Goal: Task Accomplishment & Management: Manage account settings

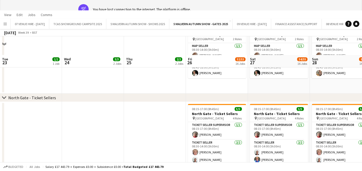
scroll to position [0, 133]
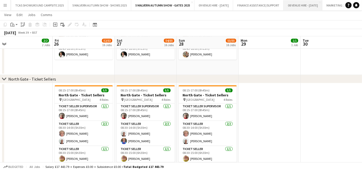
click at [322, 4] on button "08 VENUE HIRE - AUGUST 2025 Close" at bounding box center [303, 5] width 39 height 10
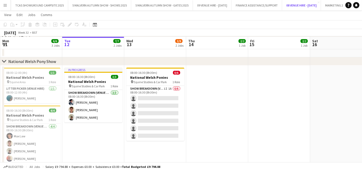
scroll to position [88, 0]
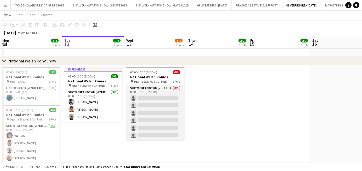
click at [150, 104] on app-card-role "Show Breakdown (Venue Hire) 1I 1A 0/6 08:00-16:30 (8h30m) single-neutral-action…" at bounding box center [155, 112] width 58 height 55
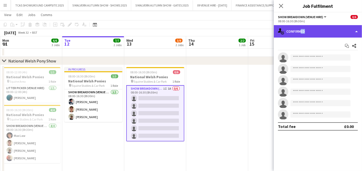
drag, startPoint x: 299, startPoint y: 29, endPoint x: 317, endPoint y: 37, distance: 20.1
click at [317, 37] on div "single-neutral-actions-check-2 Confirmed" at bounding box center [318, 31] width 88 height 12
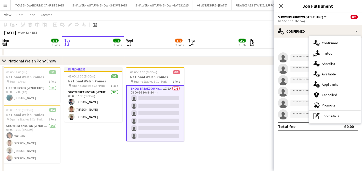
click at [317, 37] on div "single-neutral-actions-check-2 Confirmed single-neutral-actions-share-1 Invited…" at bounding box center [334, 80] width 51 height 88
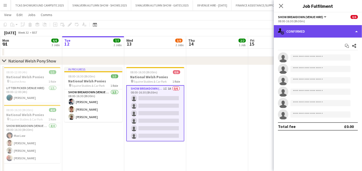
click at [315, 31] on div "single-neutral-actions-check-2 Confirmed" at bounding box center [318, 31] width 88 height 12
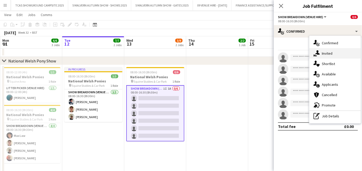
click at [329, 51] on div "single-neutral-actions-share-1 Invited" at bounding box center [334, 53] width 51 height 10
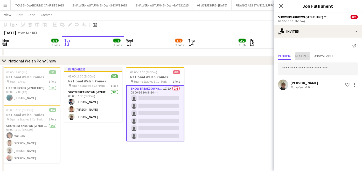
click at [305, 58] on span "Declined" at bounding box center [302, 56] width 14 height 4
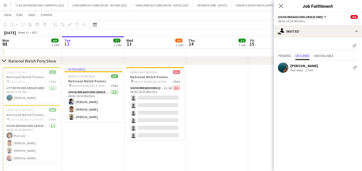
scroll to position [78, 0]
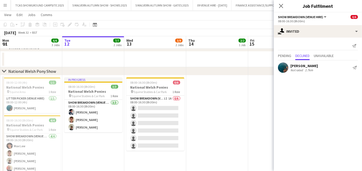
click at [198, 106] on app-date-cell at bounding box center [217, 134] width 62 height 119
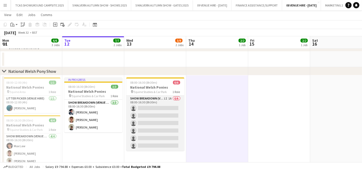
click at [172, 114] on app-card-role "Show Breakdown (Venue Hire) 1I 1A 0/6 08:00-16:30 (8h30m) single-neutral-action…" at bounding box center [155, 123] width 58 height 55
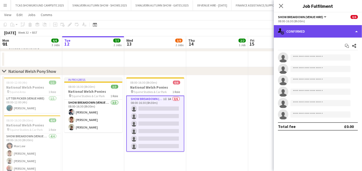
click at [312, 34] on div "single-neutral-actions-check-2 Confirmed" at bounding box center [318, 31] width 88 height 12
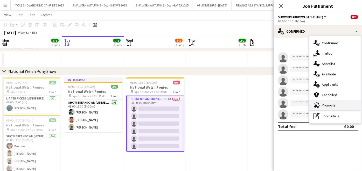
click at [328, 104] on div "advertising-megaphone Promote" at bounding box center [334, 105] width 51 height 10
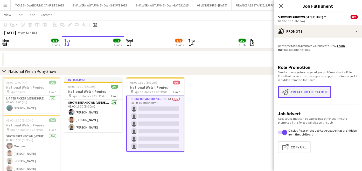
click at [314, 94] on button "Create notification Create notification" at bounding box center [304, 92] width 53 height 12
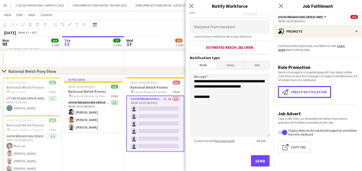
scroll to position [103, 0]
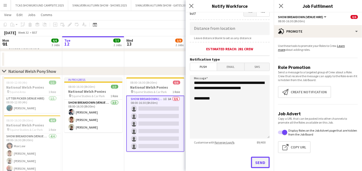
click at [255, 162] on button "Send" at bounding box center [260, 162] width 19 height 11
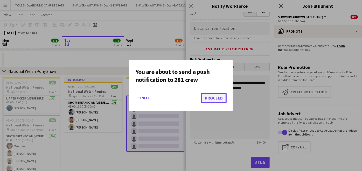
click at [215, 101] on button "Proceed" at bounding box center [214, 98] width 26 height 10
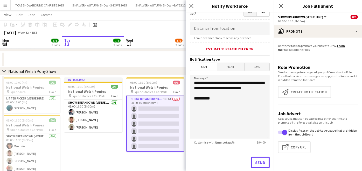
scroll to position [78, 0]
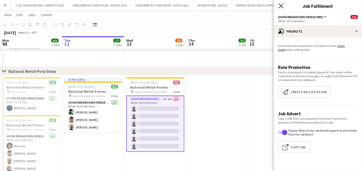
click at [283, 5] on icon "Close pop-in" at bounding box center [281, 5] width 5 height 5
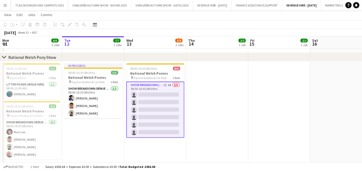
scroll to position [81, 0]
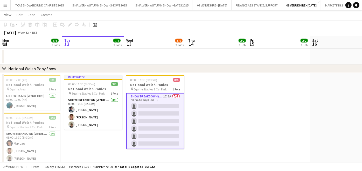
click at [153, 115] on app-card-role "Show Breakdown (Venue Hire) 1I 1A 0/6 08:00-16:30 (8h30m) single-neutral-action…" at bounding box center [155, 121] width 58 height 56
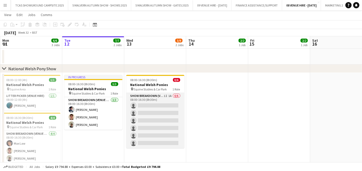
click at [174, 113] on app-card-role "Show Breakdown (Venue Hire) 1I 1A 0/6 08:00-16:30 (8h30m) single-neutral-action…" at bounding box center [155, 120] width 58 height 55
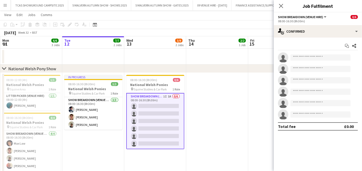
click at [162, 115] on app-card-role "Show Breakdown (Venue Hire) 1I 1A 0/6 08:00-16:30 (8h30m) single-neutral-action…" at bounding box center [155, 121] width 58 height 56
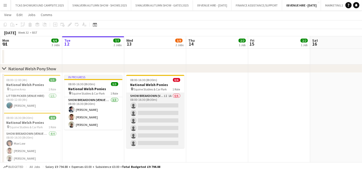
click at [174, 120] on app-card-role "Show Breakdown (Venue Hire) 1I 1A 0/6 08:00-16:30 (8h30m) single-neutral-action…" at bounding box center [155, 120] width 58 height 55
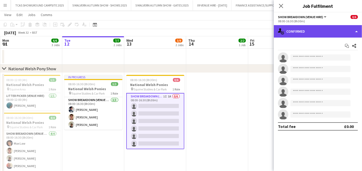
click at [311, 35] on div "single-neutral-actions-check-2 Confirmed" at bounding box center [318, 31] width 88 height 12
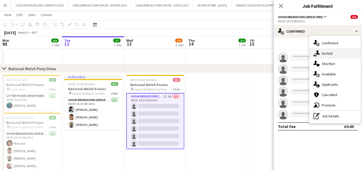
click at [324, 53] on div "single-neutral-actions-share-1 Invited" at bounding box center [334, 53] width 51 height 10
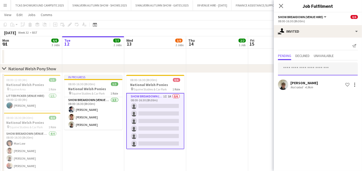
click at [299, 68] on input "text" at bounding box center [318, 69] width 80 height 13
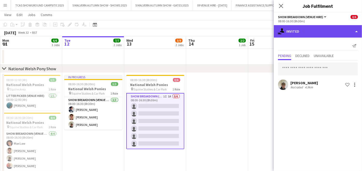
click at [314, 27] on div "single-neutral-actions-share-1 Invited" at bounding box center [318, 31] width 88 height 12
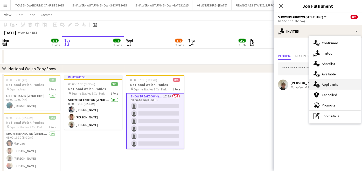
click at [330, 84] on div "single-neutral-actions-information Applicants" at bounding box center [334, 84] width 51 height 10
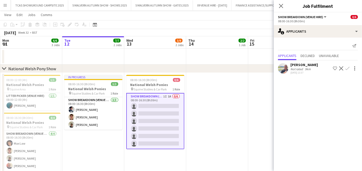
click at [348, 66] on button "Confirm" at bounding box center [348, 68] width 6 height 6
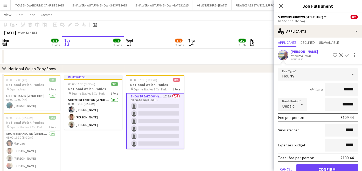
scroll to position [25, 0]
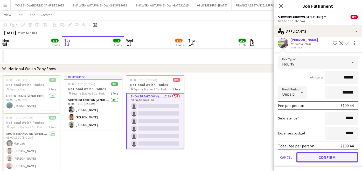
click at [341, 158] on button "Confirm" at bounding box center [327, 157] width 61 height 10
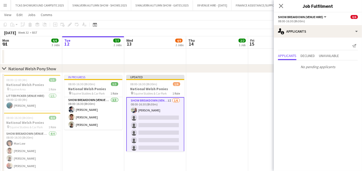
scroll to position [0, 0]
click at [242, 119] on app-date-cell at bounding box center [217, 132] width 62 height 119
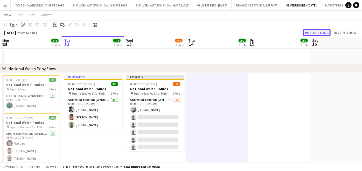
click at [325, 35] on button "Publish 1 job" at bounding box center [317, 32] width 28 height 7
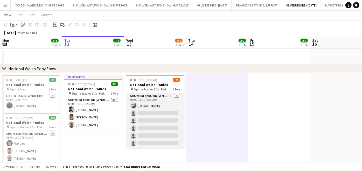
click at [147, 129] on app-card-role "Show Breakdown (Venue Hire) 1I 1/6 08:00-16:30 (8h30m) Alexander Brooks single-…" at bounding box center [155, 120] width 58 height 55
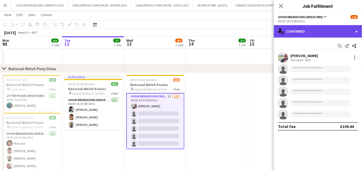
click at [318, 30] on div "single-neutral-actions-check-2 Confirmed" at bounding box center [318, 31] width 88 height 12
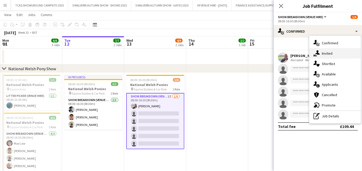
click at [328, 53] on div "single-neutral-actions-share-1 Invited" at bounding box center [334, 53] width 51 height 10
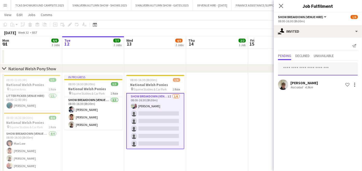
click at [315, 67] on input "text" at bounding box center [318, 69] width 80 height 13
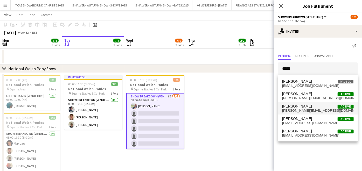
type input "*****"
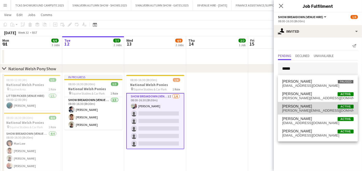
click at [298, 111] on span "david@dmbrands.co.uk" at bounding box center [318, 111] width 72 height 4
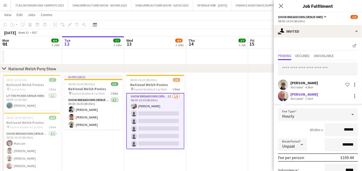
scroll to position [52, 0]
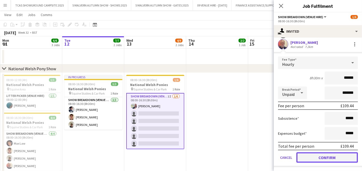
click at [337, 153] on button "Confirm" at bounding box center [327, 158] width 61 height 10
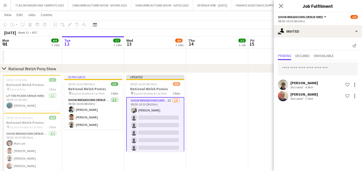
scroll to position [0, 0]
click at [272, 119] on app-date-cell at bounding box center [279, 132] width 62 height 119
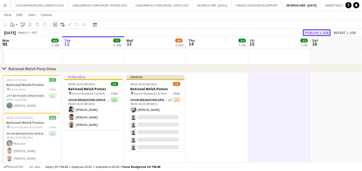
click at [325, 33] on button "Publish 1 job" at bounding box center [317, 32] width 28 height 7
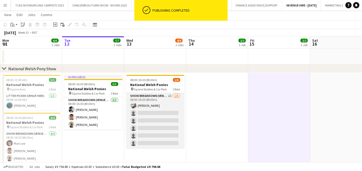
click at [172, 123] on app-card-role "Show Breakdown (Venue Hire) 2I 1/6 08:00-16:30 (8h30m) Alexander Brooks single-…" at bounding box center [155, 120] width 58 height 55
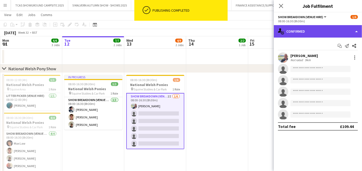
click at [315, 30] on div "single-neutral-actions-check-2 Confirmed" at bounding box center [318, 31] width 88 height 12
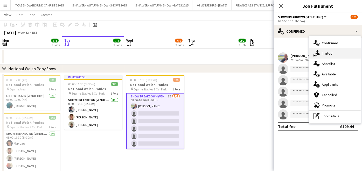
click at [330, 52] on div "single-neutral-actions-share-1 Invited" at bounding box center [334, 53] width 51 height 10
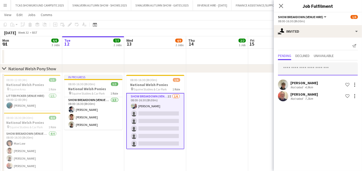
click at [312, 68] on input "text" at bounding box center [318, 69] width 80 height 13
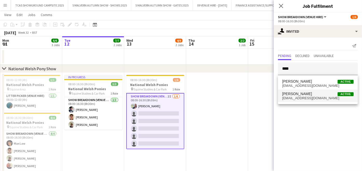
type input "****"
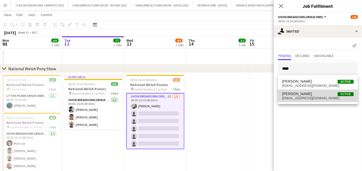
click at [300, 94] on span "[PERSON_NAME]" at bounding box center [297, 94] width 30 height 4
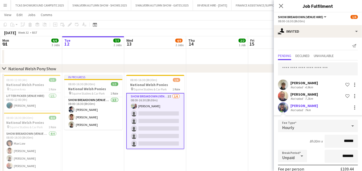
scroll to position [63, 0]
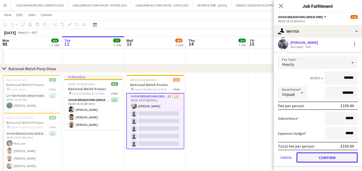
click at [333, 155] on button "Confirm" at bounding box center [327, 158] width 61 height 10
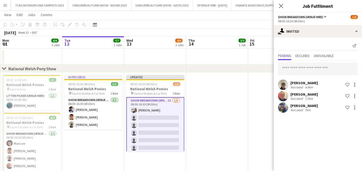
scroll to position [0, 0]
click at [250, 107] on app-date-cell at bounding box center [279, 132] width 62 height 119
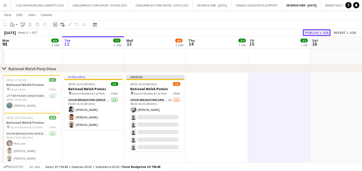
click at [322, 35] on button "Publish 1 job" at bounding box center [317, 32] width 28 height 7
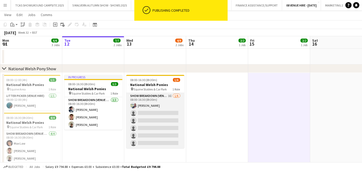
click at [149, 126] on app-card-role "Show Breakdown (Venue Hire) 3I 1/6 08:00-16:30 (8h30m) Alexander Brooks single-…" at bounding box center [155, 120] width 58 height 55
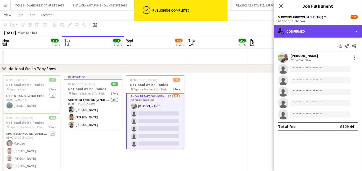
click at [317, 34] on div "single-neutral-actions-check-2 Confirmed" at bounding box center [318, 31] width 88 height 12
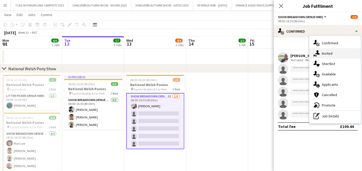
click at [325, 54] on div "single-neutral-actions-share-1 Invited" at bounding box center [334, 53] width 51 height 10
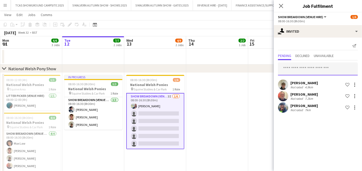
click at [308, 67] on input "text" at bounding box center [318, 69] width 80 height 13
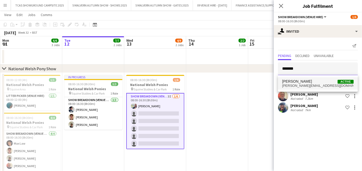
type input "*******"
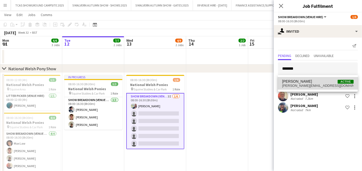
click at [299, 83] on span "[PERSON_NAME]" at bounding box center [297, 81] width 30 height 4
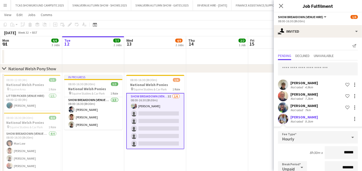
scroll to position [75, 0]
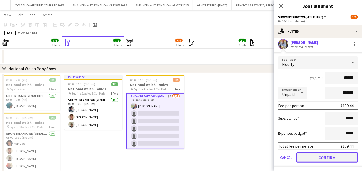
click at [329, 155] on button "Confirm" at bounding box center [327, 158] width 61 height 10
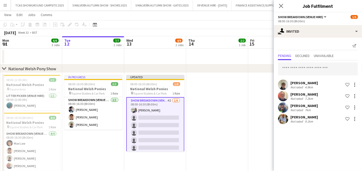
scroll to position [0, 0]
click at [252, 110] on app-date-cell at bounding box center [279, 132] width 62 height 119
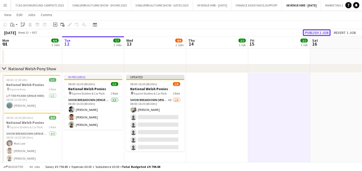
click at [323, 34] on button "Publish 1 job" at bounding box center [317, 32] width 28 height 7
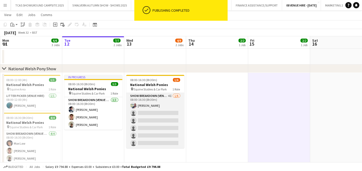
click at [149, 128] on app-card-role "Show Breakdown (Venue Hire) 4I 1/6 08:00-16:30 (8h30m) Alexander Brooks single-…" at bounding box center [155, 120] width 58 height 55
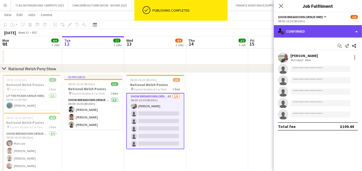
click at [307, 32] on div "single-neutral-actions-check-2 Confirmed" at bounding box center [318, 31] width 88 height 12
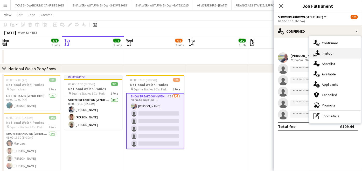
click at [330, 53] on div "single-neutral-actions-share-1 Invited" at bounding box center [334, 53] width 51 height 10
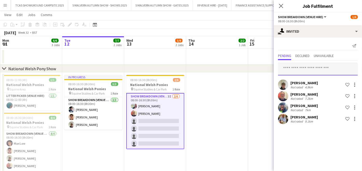
click at [310, 70] on input "text" at bounding box center [318, 69] width 80 height 13
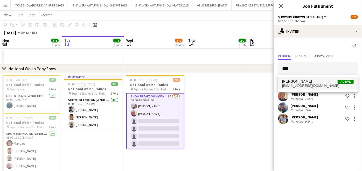
type input "****"
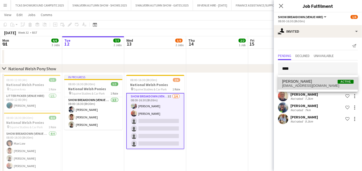
click at [303, 82] on span "Andrew Ford Active" at bounding box center [318, 81] width 72 height 4
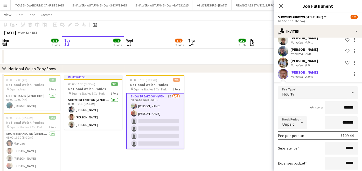
scroll to position [75, 0]
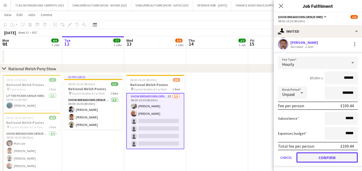
click at [312, 153] on button "Confirm" at bounding box center [327, 158] width 61 height 10
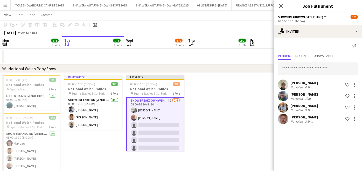
scroll to position [0, 0]
click at [255, 114] on app-date-cell at bounding box center [279, 132] width 62 height 119
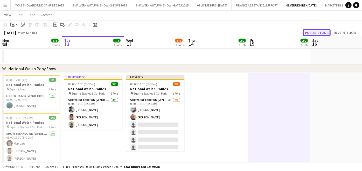
click at [322, 33] on button "Publish 1 job" at bounding box center [317, 32] width 28 height 7
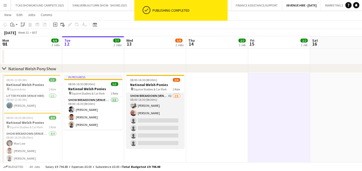
click at [153, 130] on app-card-role "Show Breakdown (Venue Hire) 4I 2/6 08:00-16:30 (8h30m) Alexander Brooks David M…" at bounding box center [155, 120] width 58 height 55
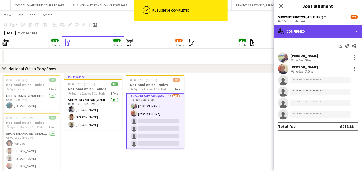
click at [312, 32] on div "single-neutral-actions-check-2 Confirmed" at bounding box center [318, 31] width 88 height 12
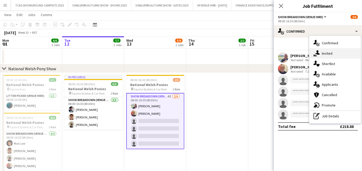
click at [329, 56] on div "single-neutral-actions-share-1 Invited" at bounding box center [334, 53] width 51 height 10
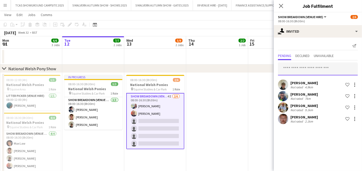
click at [313, 68] on input "text" at bounding box center [318, 69] width 80 height 13
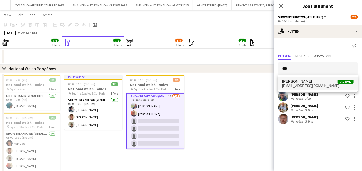
type input "***"
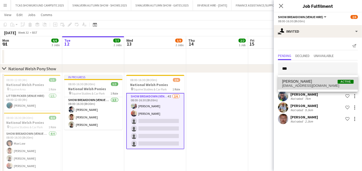
click at [317, 84] on span "aksimmonds@yahoo.com" at bounding box center [318, 86] width 72 height 4
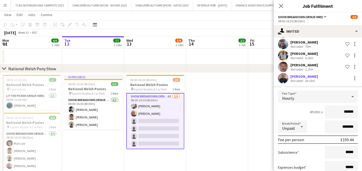
scroll to position [86, 0]
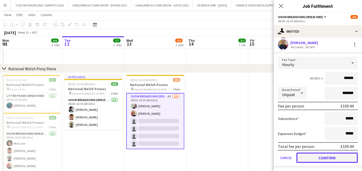
click at [330, 157] on button "Confirm" at bounding box center [327, 158] width 61 height 10
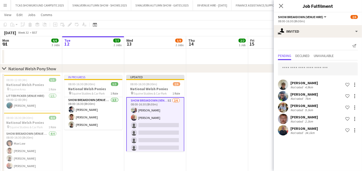
scroll to position [0, 0]
click at [330, 70] on input "text" at bounding box center [318, 69] width 80 height 13
type input "*"
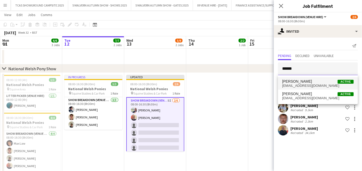
type input "******"
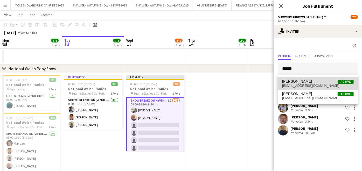
click at [299, 80] on span "Angela Kemili" at bounding box center [297, 81] width 30 height 4
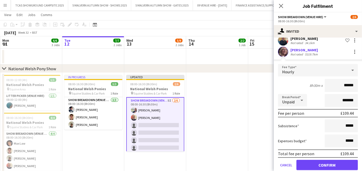
scroll to position [98, 0]
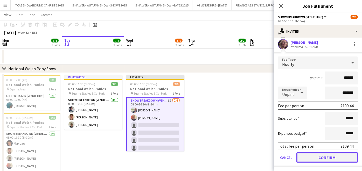
click at [338, 156] on button "Confirm" at bounding box center [327, 158] width 61 height 10
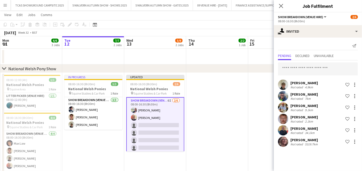
scroll to position [0, 0]
click at [322, 69] on input "text" at bounding box center [318, 69] width 80 height 13
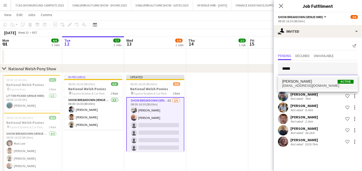
type input "*****"
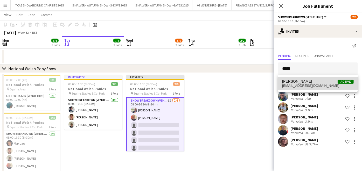
click at [303, 86] on span "nicki.mundy1@btinternet.com" at bounding box center [318, 86] width 72 height 4
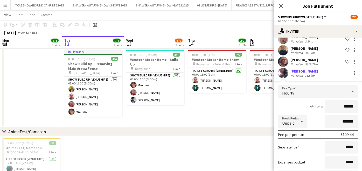
scroll to position [109, 0]
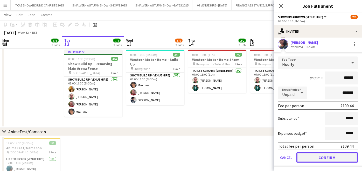
click at [340, 158] on button "Confirm" at bounding box center [327, 158] width 61 height 10
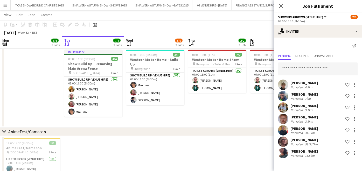
scroll to position [0, 0]
click at [323, 73] on input "text" at bounding box center [318, 69] width 80 height 13
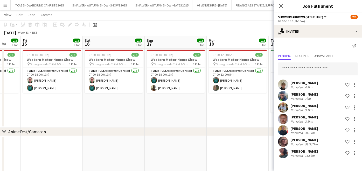
scroll to position [0, 164]
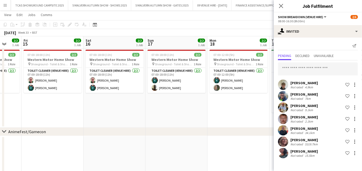
drag, startPoint x: 261, startPoint y: 56, endPoint x: 35, endPoint y: 68, distance: 226.8
click at [278, 7] on app-icon "Close pop-in" at bounding box center [282, 6] width 8 height 8
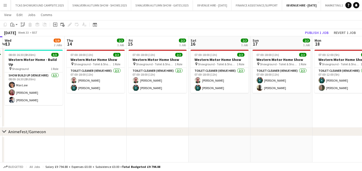
scroll to position [0, 120]
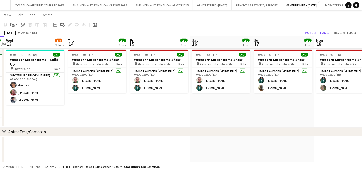
drag, startPoint x: 58, startPoint y: 63, endPoint x: 164, endPoint y: 70, distance: 106.6
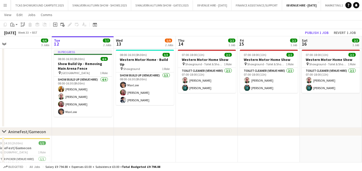
scroll to position [0, 133]
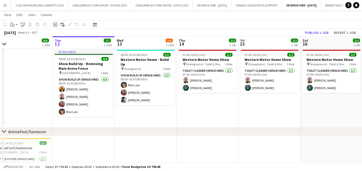
drag, startPoint x: 24, startPoint y: 62, endPoint x: 135, endPoint y: 63, distance: 110.5
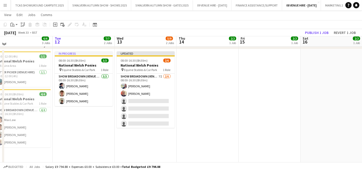
scroll to position [101, 0]
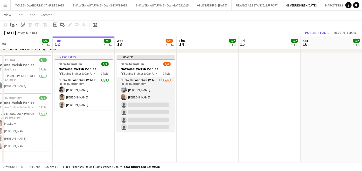
click at [157, 110] on app-card-role "Show Breakdown (Venue Hire) 7I 2/6 08:00-16:30 (8h30m) Alexander Brooks David M…" at bounding box center [146, 104] width 58 height 55
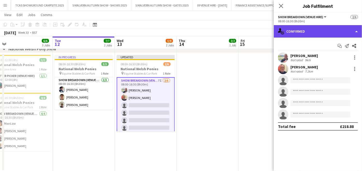
click at [314, 33] on div "single-neutral-actions-check-2 Confirmed" at bounding box center [318, 31] width 88 height 12
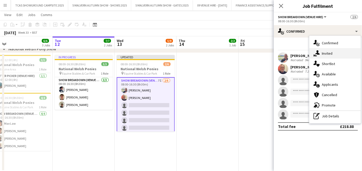
click at [322, 52] on div "single-neutral-actions-share-1 Invited" at bounding box center [334, 53] width 51 height 10
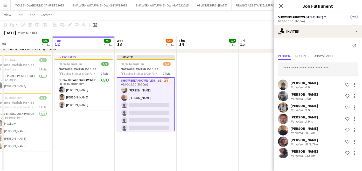
click at [301, 65] on input "text" at bounding box center [318, 69] width 80 height 13
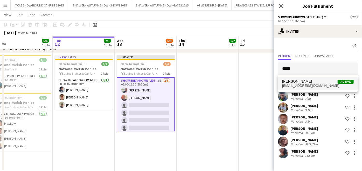
type input "*****"
click at [302, 82] on span "Barty Hunt Active" at bounding box center [318, 81] width 72 height 4
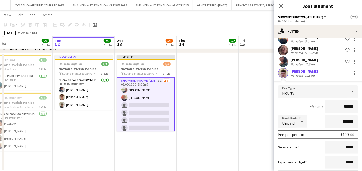
scroll to position [120, 0]
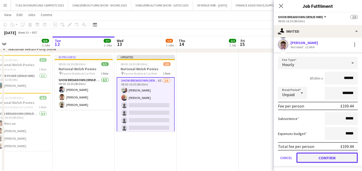
click at [342, 153] on button "Confirm" at bounding box center [327, 158] width 61 height 10
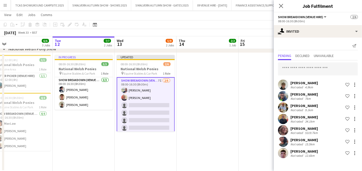
scroll to position [0, 0]
click at [339, 69] on input "text" at bounding box center [318, 69] width 80 height 13
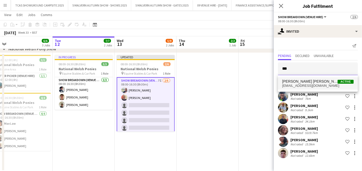
type input "***"
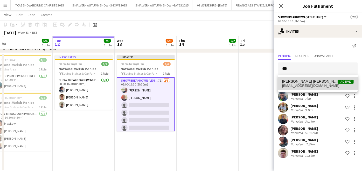
click at [318, 84] on span "b3nleah@gmail.com" at bounding box center [318, 86] width 72 height 4
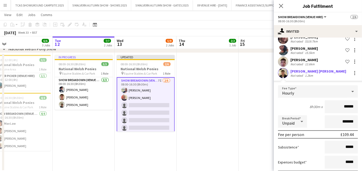
scroll to position [120, 0]
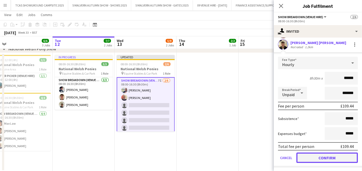
click at [334, 156] on button "Confirm" at bounding box center [327, 158] width 61 height 10
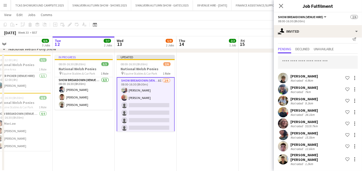
scroll to position [4, 0]
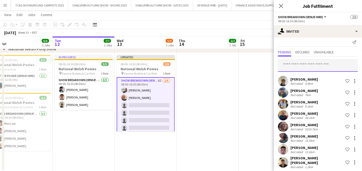
click at [322, 63] on input "text" at bounding box center [318, 65] width 80 height 13
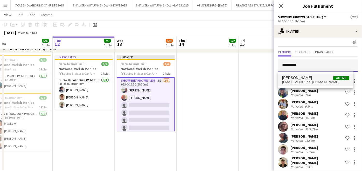
type input "*********"
click at [311, 76] on span "Charmaine Gaitskell" at bounding box center [297, 78] width 30 height 4
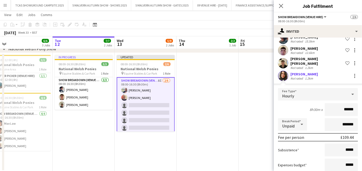
scroll to position [132, 0]
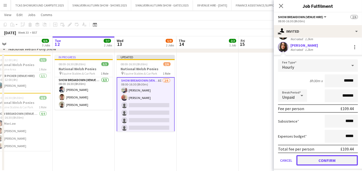
click at [326, 159] on button "Confirm" at bounding box center [327, 160] width 61 height 10
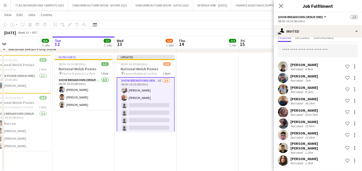
scroll to position [15, 0]
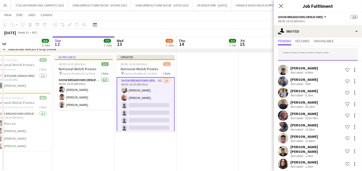
click at [327, 53] on input "text" at bounding box center [318, 54] width 80 height 13
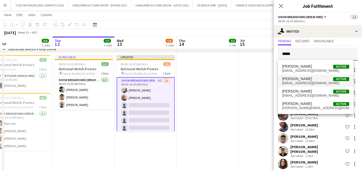
type input "*****"
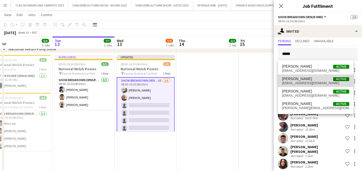
click at [310, 79] on span "Christine Esling Active" at bounding box center [315, 79] width 67 height 4
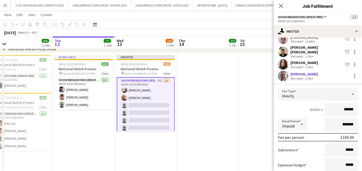
scroll to position [143, 0]
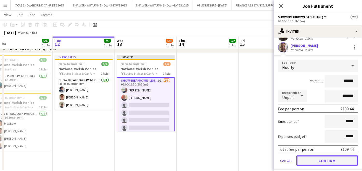
click at [326, 156] on button "Confirm" at bounding box center [327, 161] width 61 height 10
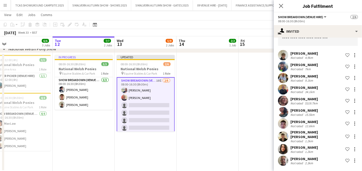
scroll to position [26, 0]
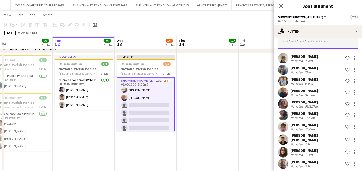
click at [323, 47] on input "text" at bounding box center [318, 42] width 80 height 13
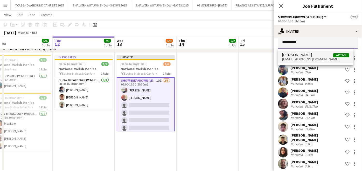
type input "*********"
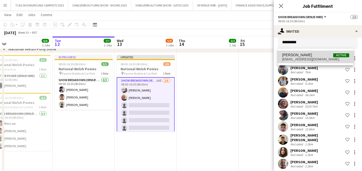
click at [311, 57] on span "Claire Warburton Active" at bounding box center [315, 55] width 67 height 4
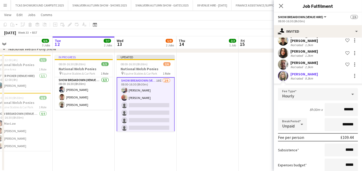
scroll to position [155, 0]
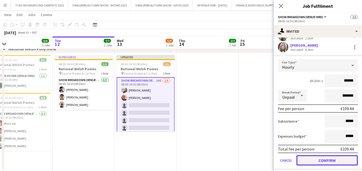
click at [332, 157] on button "Confirm" at bounding box center [327, 160] width 61 height 10
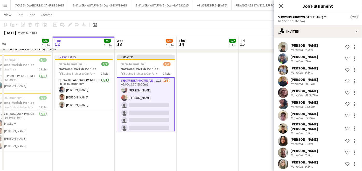
scroll to position [0, 0]
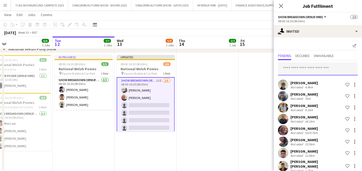
click at [322, 66] on input "text" at bounding box center [318, 69] width 80 height 13
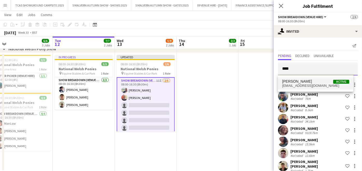
type input "****"
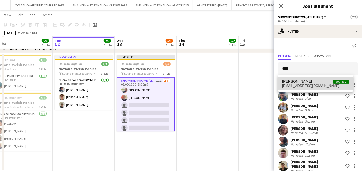
click at [303, 85] on span "ella_coleman11@hotmail.com" at bounding box center [315, 86] width 67 height 4
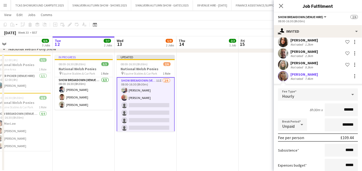
scroll to position [166, 0]
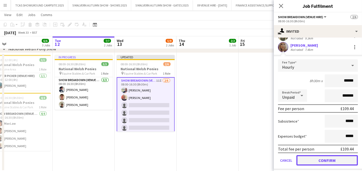
click at [334, 158] on button "Confirm" at bounding box center [327, 160] width 61 height 10
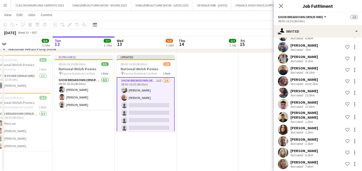
scroll to position [0, 0]
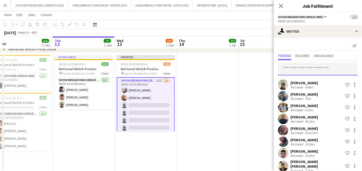
click at [337, 67] on input "text" at bounding box center [318, 69] width 80 height 13
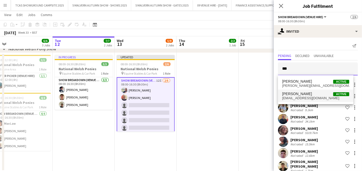
type input "***"
click at [304, 92] on span "Danieka Hamilton" at bounding box center [297, 94] width 30 height 4
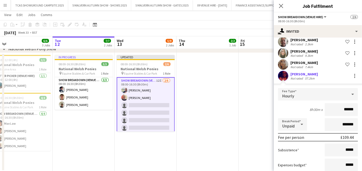
scroll to position [177, 0]
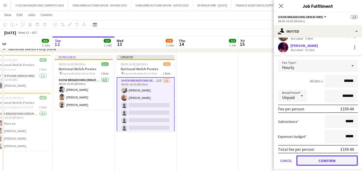
click at [319, 156] on button "Confirm" at bounding box center [327, 161] width 61 height 10
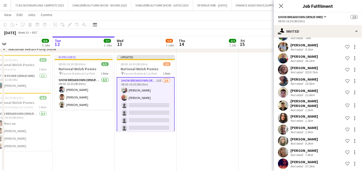
scroll to position [0, 0]
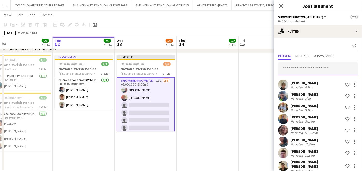
click at [339, 69] on input "text" at bounding box center [318, 69] width 80 height 13
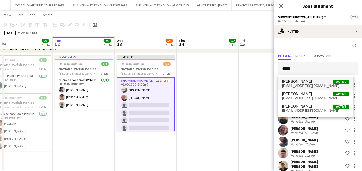
type input "*****"
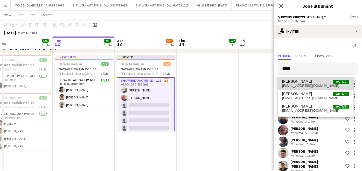
click at [319, 79] on span "Dave Clark Active" at bounding box center [315, 81] width 67 height 4
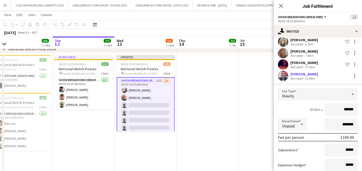
scroll to position [189, 0]
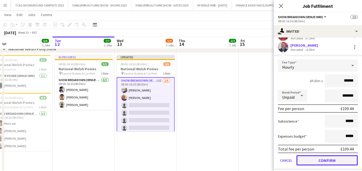
click at [335, 155] on button "Confirm" at bounding box center [327, 160] width 61 height 10
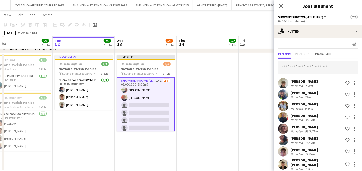
scroll to position [0, 0]
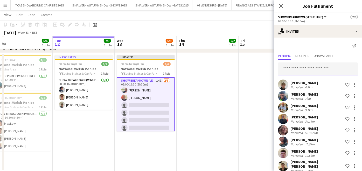
click at [336, 71] on input "text" at bounding box center [318, 69] width 80 height 13
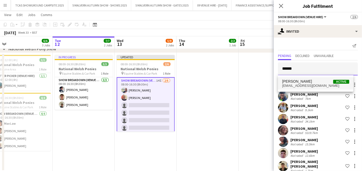
type input "******"
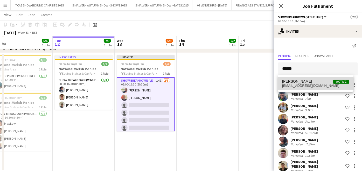
click at [314, 82] on span "dave webber Active" at bounding box center [315, 81] width 67 height 4
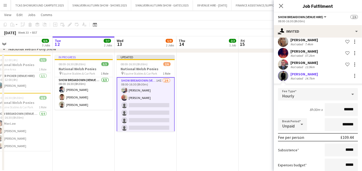
scroll to position [200, 0]
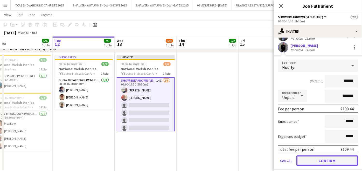
click at [342, 156] on button "Confirm" at bounding box center [327, 161] width 61 height 10
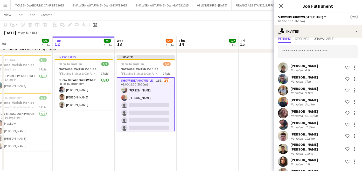
scroll to position [0, 0]
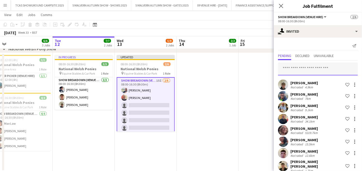
click at [337, 68] on input "text" at bounding box center [318, 69] width 80 height 13
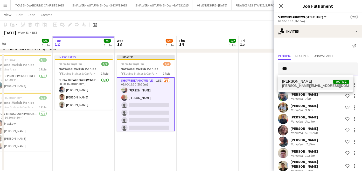
type input "***"
click at [318, 82] on span "David Key Active" at bounding box center [315, 81] width 67 height 4
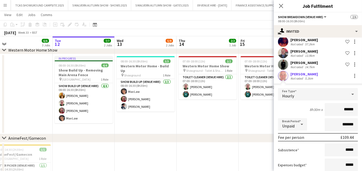
scroll to position [211, 0]
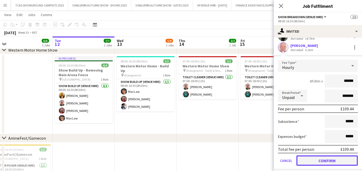
click at [343, 159] on button "Confirm" at bounding box center [327, 161] width 61 height 10
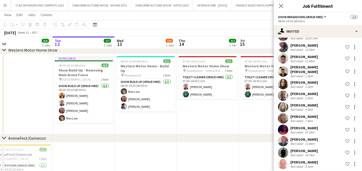
scroll to position [0, 0]
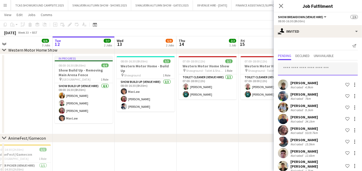
click at [329, 67] on input "text" at bounding box center [318, 69] width 80 height 13
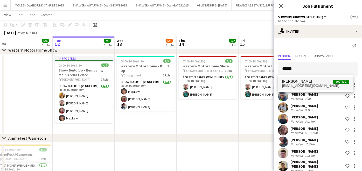
type input "******"
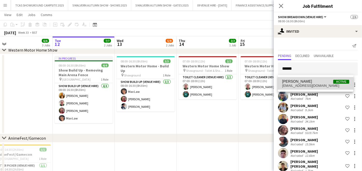
click at [304, 88] on mat-option "David Rowley Active davidrowley179@gmail.com" at bounding box center [315, 83] width 75 height 12
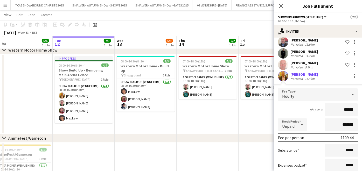
scroll to position [223, 0]
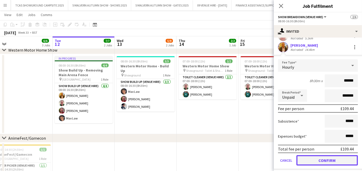
click at [346, 155] on button "Confirm" at bounding box center [327, 160] width 61 height 10
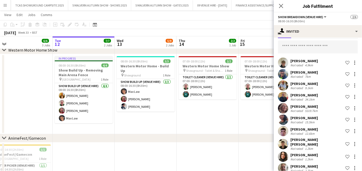
scroll to position [1, 0]
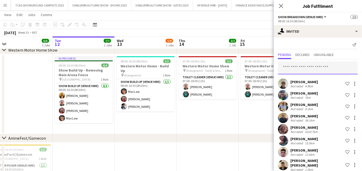
click at [320, 65] on input "text" at bounding box center [318, 67] width 80 height 13
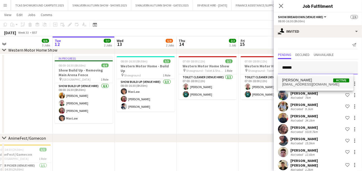
type input "******"
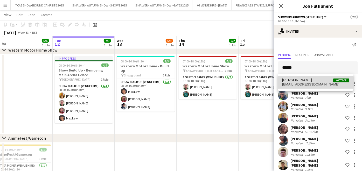
click at [306, 80] on span "David Sample Active" at bounding box center [315, 80] width 67 height 4
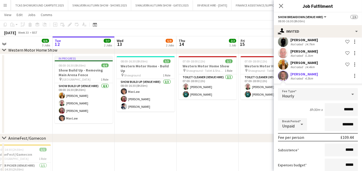
scroll to position [234, 0]
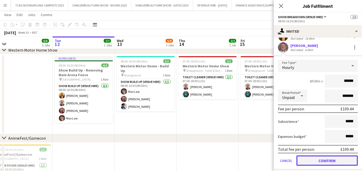
click at [342, 157] on button "Confirm" at bounding box center [327, 161] width 61 height 10
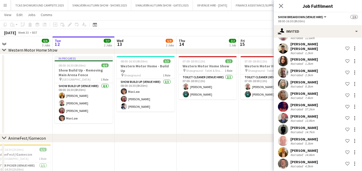
scroll to position [0, 0]
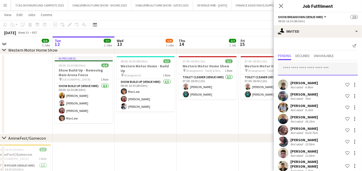
click at [317, 68] on input "text" at bounding box center [318, 69] width 80 height 13
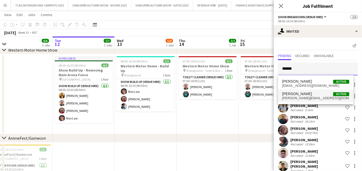
type input "******"
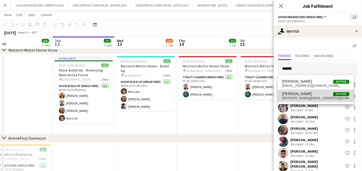
click at [293, 94] on span "[PERSON_NAME]" at bounding box center [297, 94] width 30 height 4
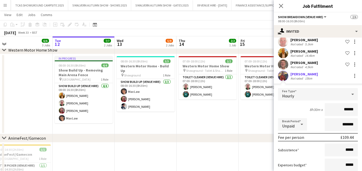
scroll to position [246, 0]
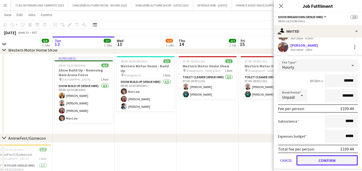
click at [335, 155] on button "Confirm" at bounding box center [327, 160] width 61 height 10
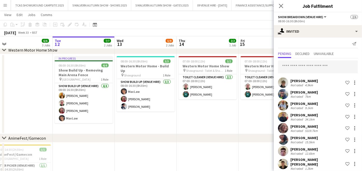
scroll to position [0, 0]
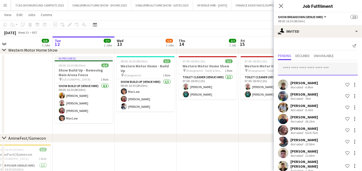
click at [321, 63] on input "text" at bounding box center [318, 69] width 80 height 13
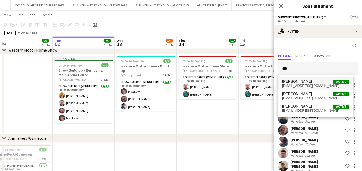
type input "***"
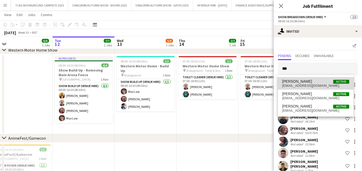
click at [311, 84] on span "tim_holden10@hotmail.com" at bounding box center [315, 86] width 67 height 4
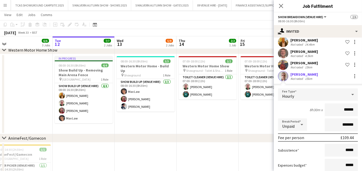
scroll to position [257, 0]
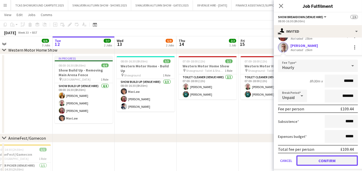
click at [336, 160] on button "Confirm" at bounding box center [327, 161] width 61 height 10
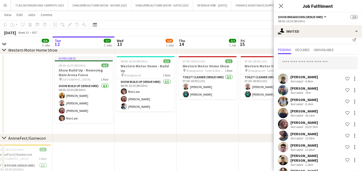
scroll to position [0, 0]
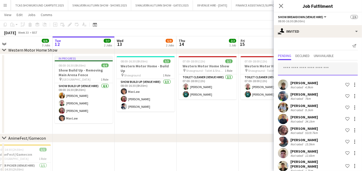
click at [330, 70] on input "text" at bounding box center [318, 69] width 80 height 13
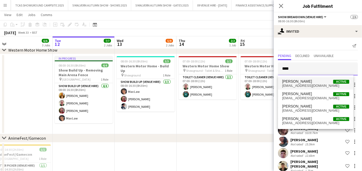
type input "****"
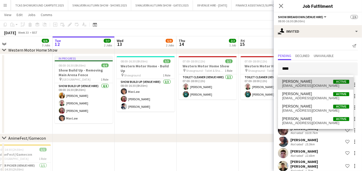
click at [312, 83] on span "Dominic Seaborn-Williams" at bounding box center [297, 81] width 30 height 4
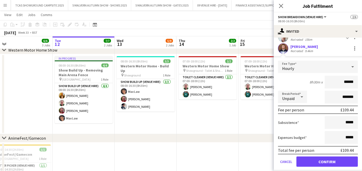
scroll to position [268, 0]
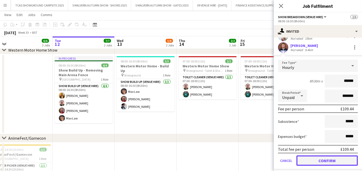
click at [347, 159] on button "Confirm" at bounding box center [327, 161] width 61 height 10
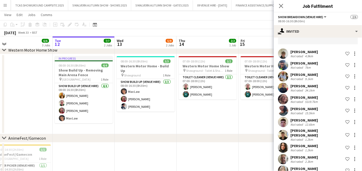
scroll to position [0, 0]
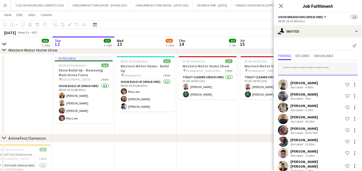
click at [331, 67] on input "text" at bounding box center [318, 69] width 80 height 13
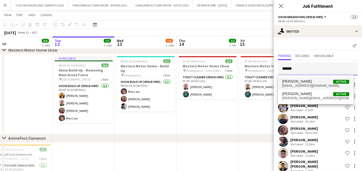
type input "******"
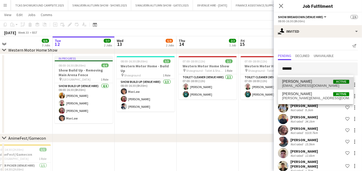
click at [306, 85] on span "dfbarnold@gmail.com" at bounding box center [315, 86] width 67 height 4
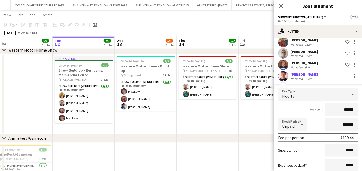
scroll to position [280, 0]
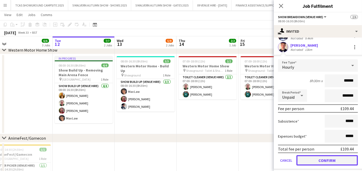
click at [341, 156] on button "Confirm" at bounding box center [327, 160] width 61 height 10
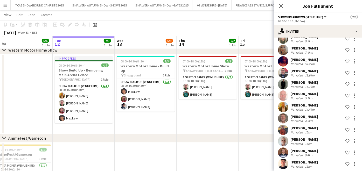
scroll to position [15, 0]
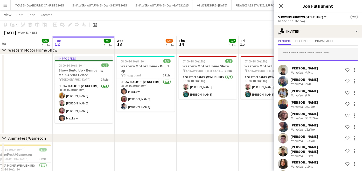
click at [346, 54] on input "text" at bounding box center [318, 54] width 80 height 13
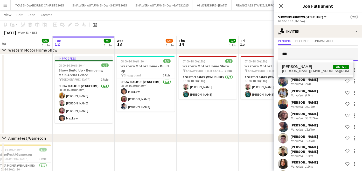
type input "***"
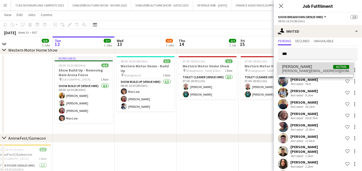
click at [316, 68] on span "Jennifer Arnold Active" at bounding box center [315, 67] width 67 height 4
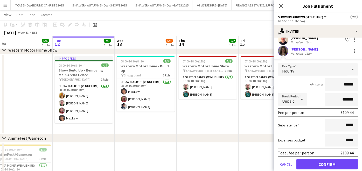
scroll to position [291, 0]
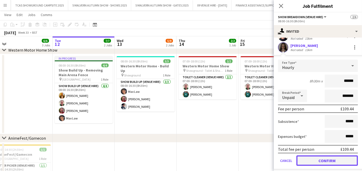
click at [344, 156] on button "Confirm" at bounding box center [327, 161] width 61 height 10
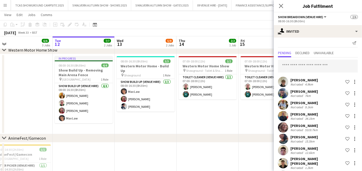
scroll to position [0, 0]
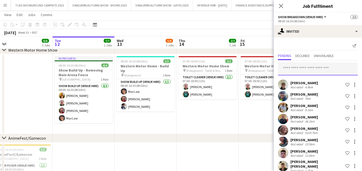
click at [331, 69] on input "text" at bounding box center [318, 69] width 80 height 13
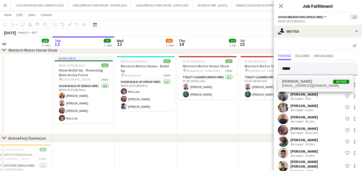
type input "*****"
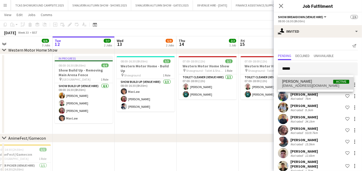
click at [303, 83] on span "Ellie Seabrook" at bounding box center [297, 81] width 30 height 4
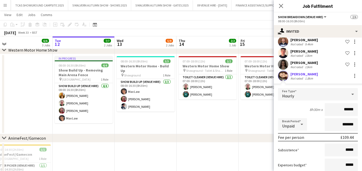
scroll to position [303, 0]
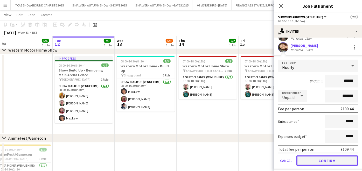
click at [340, 156] on button "Confirm" at bounding box center [327, 161] width 61 height 10
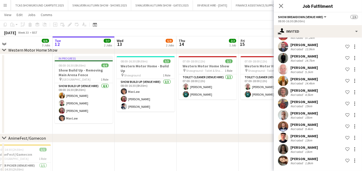
scroll to position [186, 0]
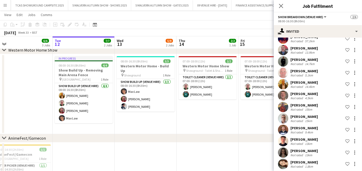
click at [260, 121] on app-date-cell "07:00-18:00 (11h) 2/2 Western Motor Home Show pin Showground - Toilet & Showers…" at bounding box center [270, 94] width 62 height 80
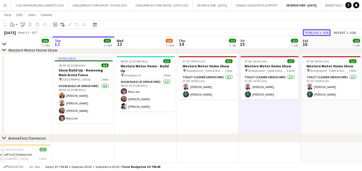
click at [323, 31] on button "Publish 1 job" at bounding box center [317, 32] width 28 height 7
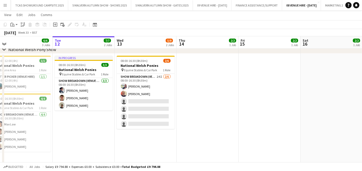
scroll to position [96, 0]
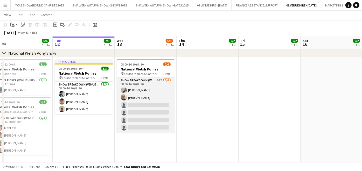
click at [141, 111] on app-card-role "Show Breakdown (Venue Hire) 24I 2/6 08:00-16:30 (8h30m) Alexander Brooks David …" at bounding box center [146, 105] width 58 height 55
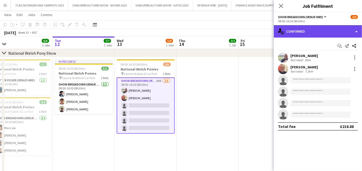
click at [318, 31] on div "single-neutral-actions-check-2 Confirmed" at bounding box center [318, 31] width 88 height 12
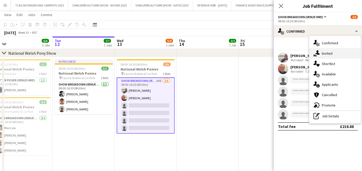
click at [325, 51] on div "single-neutral-actions-share-1 Invited" at bounding box center [334, 53] width 51 height 10
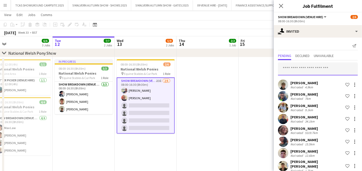
click at [314, 68] on input "text" at bounding box center [318, 69] width 80 height 13
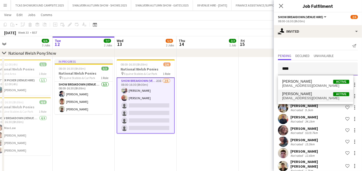
type input "****"
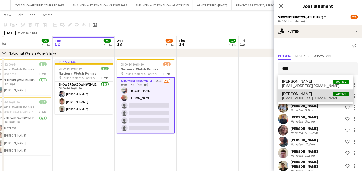
click at [302, 95] on span "[PERSON_NAME]" at bounding box center [297, 94] width 30 height 4
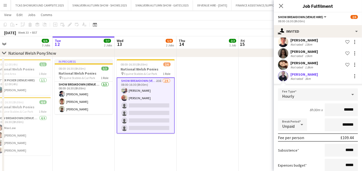
scroll to position [314, 0]
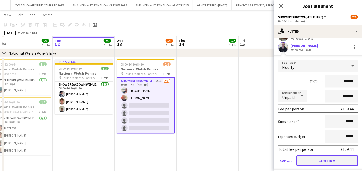
click at [345, 156] on button "Confirm" at bounding box center [327, 161] width 61 height 10
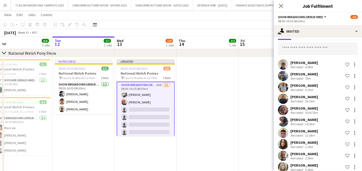
scroll to position [0, 0]
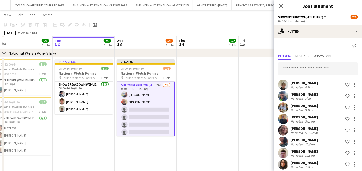
click at [327, 63] on input "text" at bounding box center [318, 69] width 80 height 13
type input "*"
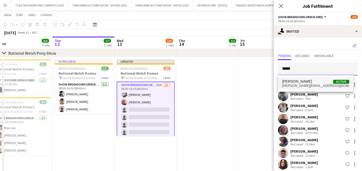
type input "*****"
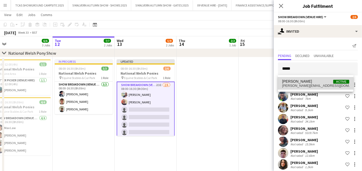
click at [299, 89] on mat-option "Finn Hoare Active finn@crownswell.net" at bounding box center [315, 83] width 75 height 12
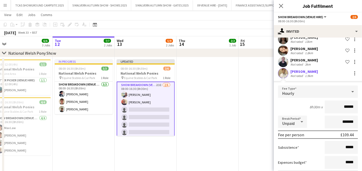
scroll to position [314, 0]
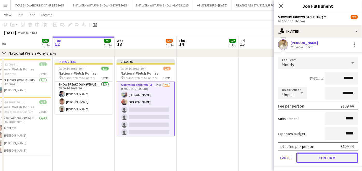
click at [339, 156] on button "Confirm" at bounding box center [327, 158] width 61 height 10
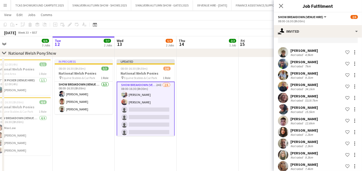
scroll to position [0, 0]
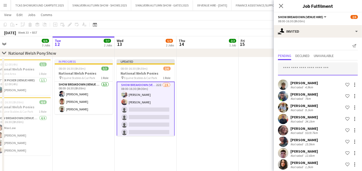
click at [325, 75] on input "text" at bounding box center [318, 69] width 80 height 13
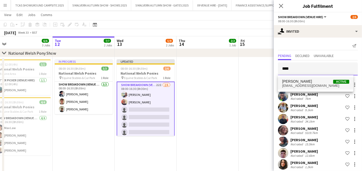
type input "****"
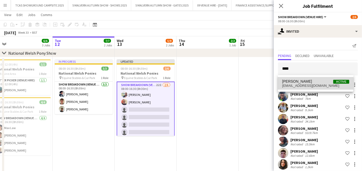
click at [305, 83] on span "Gary Harper Active" at bounding box center [315, 81] width 67 height 4
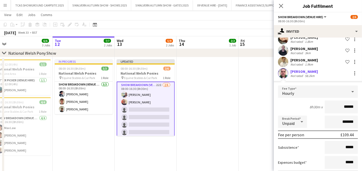
scroll to position [314, 0]
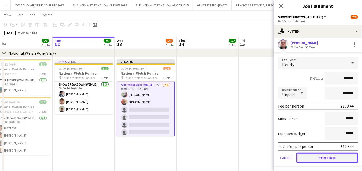
click at [345, 155] on button "Confirm" at bounding box center [327, 158] width 61 height 10
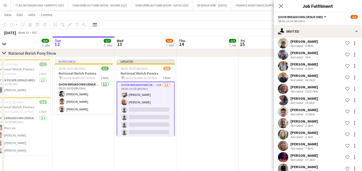
scroll to position [0, 0]
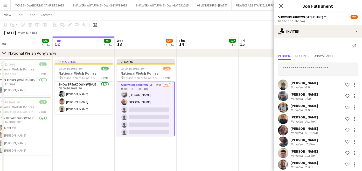
click at [331, 67] on input "text" at bounding box center [318, 69] width 80 height 13
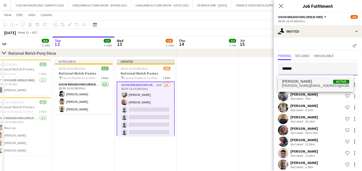
type input "******"
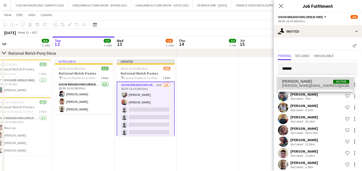
click at [292, 81] on span "George Garner" at bounding box center [297, 81] width 30 height 4
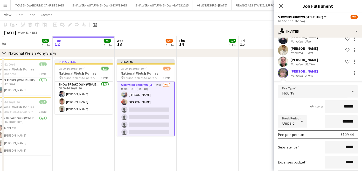
scroll to position [303, 0]
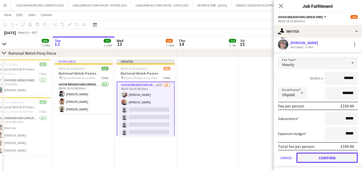
click at [343, 154] on button "Confirm" at bounding box center [327, 158] width 61 height 10
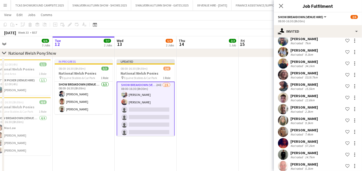
scroll to position [0, 0]
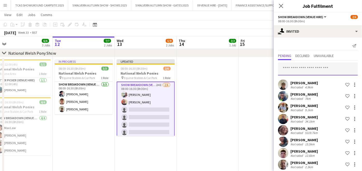
click at [336, 66] on input "text" at bounding box center [318, 69] width 80 height 13
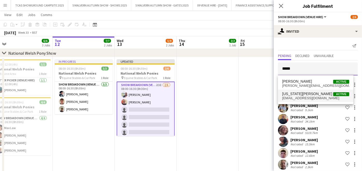
type input "*****"
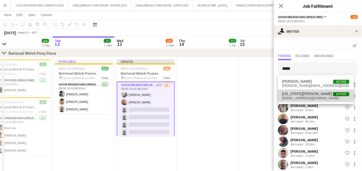
click at [294, 96] on span "Georgia Grant" at bounding box center [307, 94] width 50 height 4
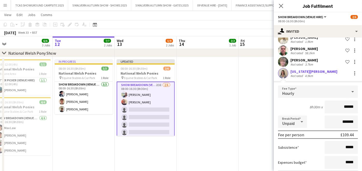
scroll to position [314, 0]
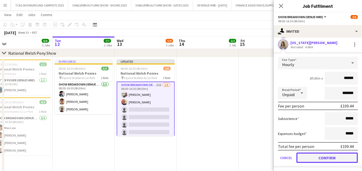
click at [331, 157] on button "Confirm" at bounding box center [327, 158] width 61 height 10
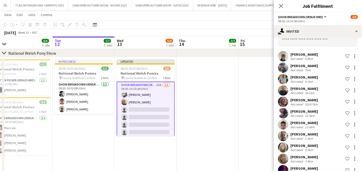
scroll to position [0, 0]
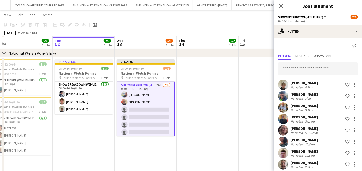
click at [329, 64] on input "text" at bounding box center [318, 69] width 80 height 13
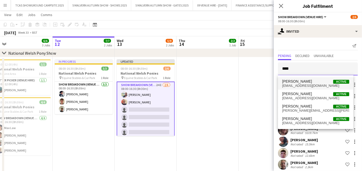
type input "****"
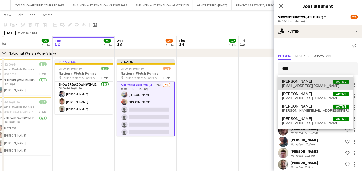
click at [308, 83] on span "Graham Wood Active" at bounding box center [315, 81] width 67 height 4
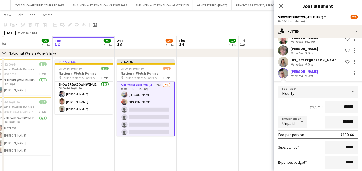
scroll to position [314, 0]
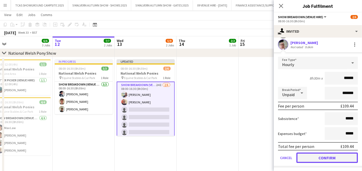
click at [342, 156] on button "Confirm" at bounding box center [327, 158] width 61 height 10
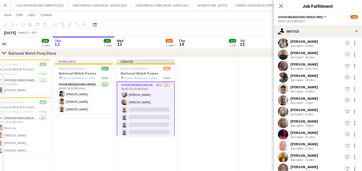
scroll to position [0, 0]
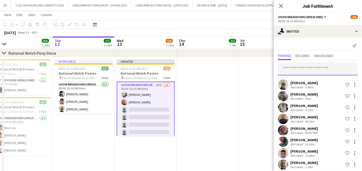
click at [330, 64] on input "text" at bounding box center [318, 69] width 80 height 13
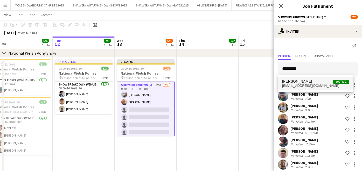
type input "*********"
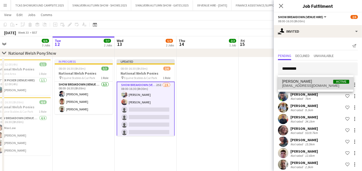
click at [300, 87] on span "enquiries@coolsheepskin.co.uk" at bounding box center [315, 86] width 67 height 4
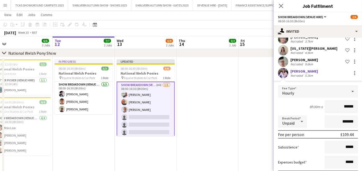
scroll to position [326, 0]
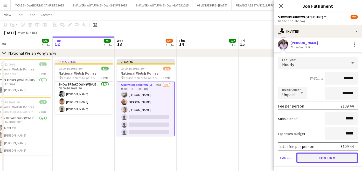
click at [334, 158] on button "Confirm" at bounding box center [327, 158] width 61 height 10
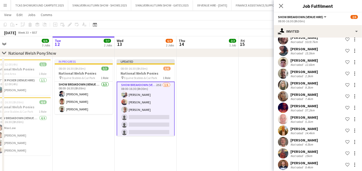
scroll to position [0, 0]
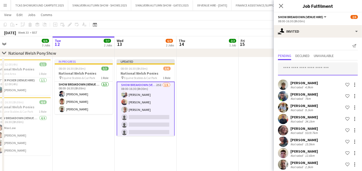
click at [320, 66] on input "text" at bounding box center [318, 69] width 80 height 13
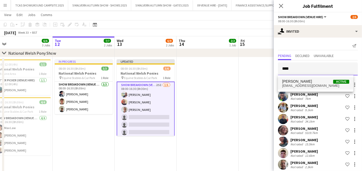
type input "****"
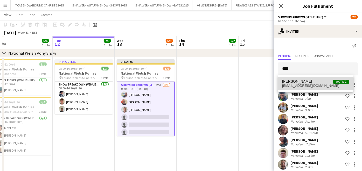
click at [306, 80] on span "Harriet Levi Active" at bounding box center [315, 81] width 67 height 4
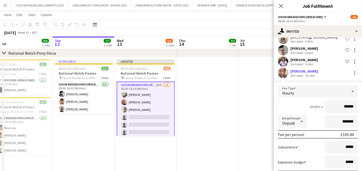
scroll to position [326, 0]
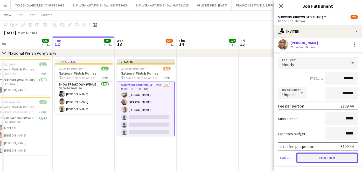
click at [342, 158] on button "Confirm" at bounding box center [327, 158] width 61 height 10
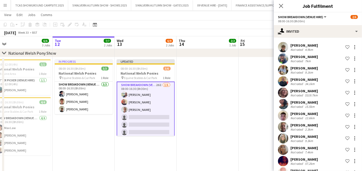
scroll to position [0, 0]
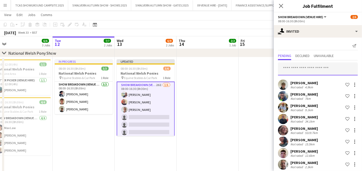
click at [332, 67] on input "text" at bounding box center [318, 69] width 80 height 13
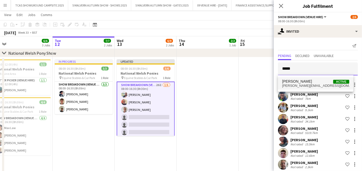
type input "*****"
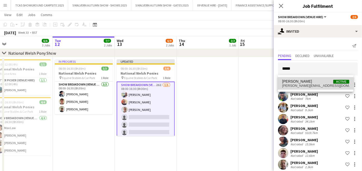
click at [311, 87] on span "harry.herbertpower@gmail.com" at bounding box center [315, 86] width 67 height 4
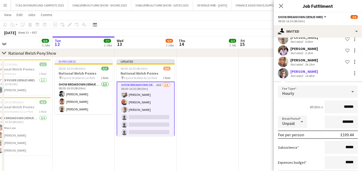
scroll to position [337, 0]
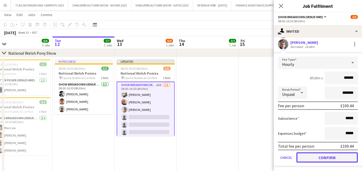
click at [345, 156] on button "Confirm" at bounding box center [327, 158] width 61 height 10
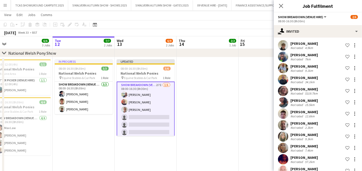
scroll to position [0, 0]
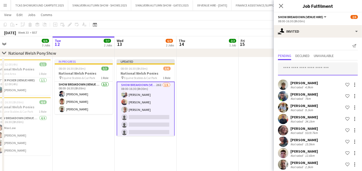
click at [312, 67] on input "text" at bounding box center [318, 69] width 80 height 13
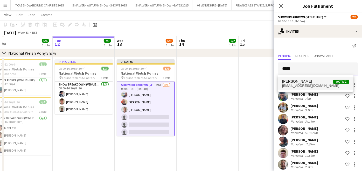
type input "*****"
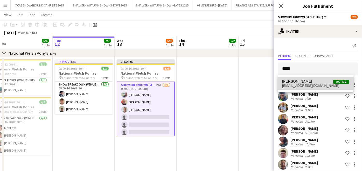
click at [307, 80] on span "Henry Howells Active" at bounding box center [315, 81] width 67 height 4
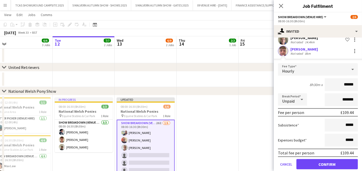
scroll to position [348, 0]
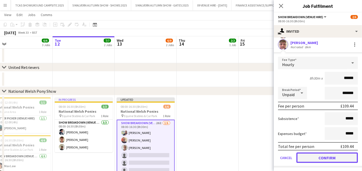
click at [340, 154] on button "Confirm" at bounding box center [327, 158] width 61 height 10
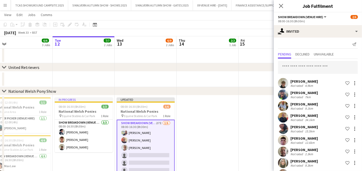
scroll to position [0, 0]
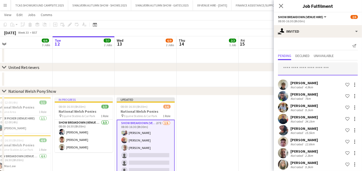
click at [319, 66] on input "text" at bounding box center [318, 69] width 80 height 13
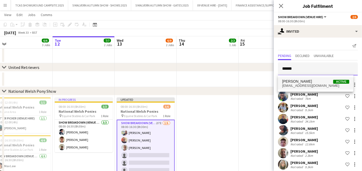
type input "******"
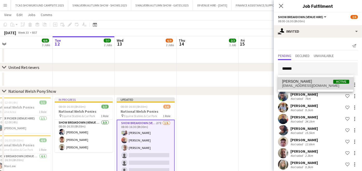
click at [302, 82] on span "Hollie Ballinger" at bounding box center [297, 81] width 30 height 4
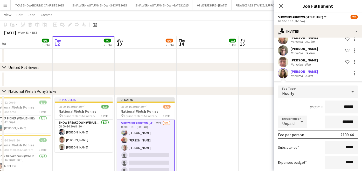
scroll to position [348, 0]
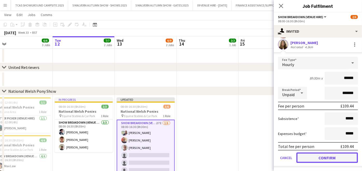
click at [343, 156] on button "Confirm" at bounding box center [327, 158] width 61 height 10
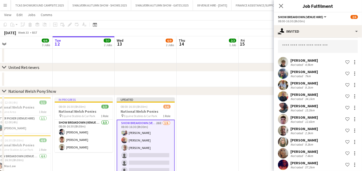
scroll to position [0, 0]
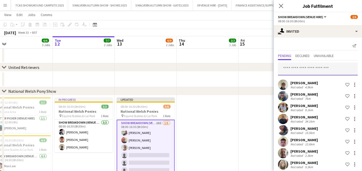
click at [311, 64] on input "text" at bounding box center [318, 69] width 80 height 13
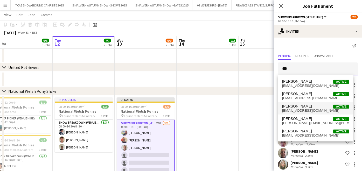
type input "***"
click at [292, 109] on span "iandeanuk@hotmail.co.uk" at bounding box center [315, 111] width 67 height 4
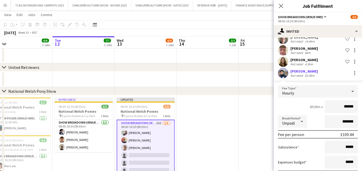
scroll to position [360, 0]
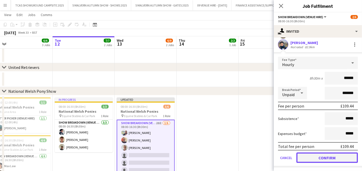
click at [342, 159] on button "Confirm" at bounding box center [327, 158] width 61 height 10
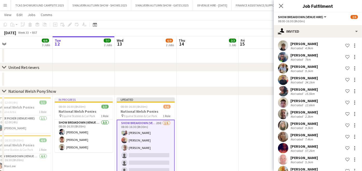
scroll to position [0, 0]
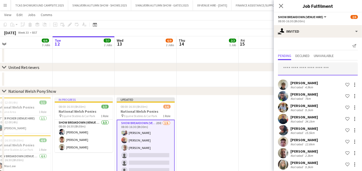
click at [328, 67] on input "text" at bounding box center [318, 69] width 80 height 13
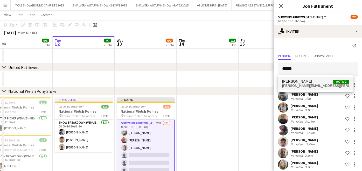
type input "******"
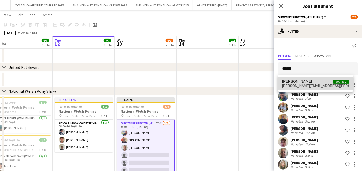
click at [299, 85] on span "marlow.ian@aol.com" at bounding box center [315, 86] width 67 height 4
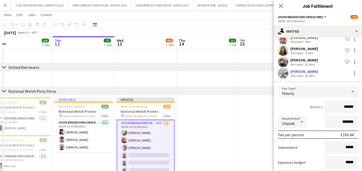
scroll to position [371, 0]
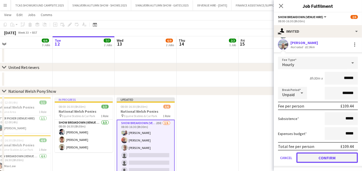
click at [339, 158] on button "Confirm" at bounding box center [327, 158] width 61 height 10
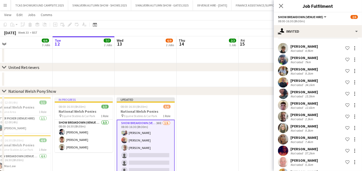
scroll to position [0, 0]
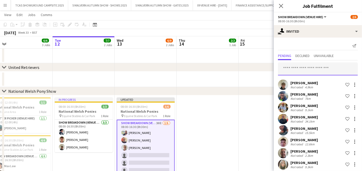
click at [324, 67] on input "text" at bounding box center [318, 69] width 80 height 13
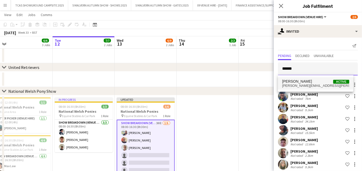
type input "******"
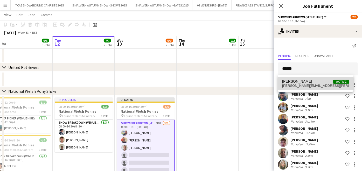
click at [308, 86] on span "isabelle.morgan@gmail.com" at bounding box center [315, 86] width 67 height 4
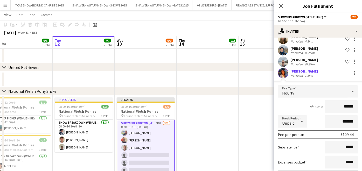
scroll to position [383, 0]
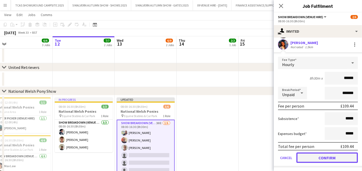
click at [345, 157] on button "Confirm" at bounding box center [327, 158] width 61 height 10
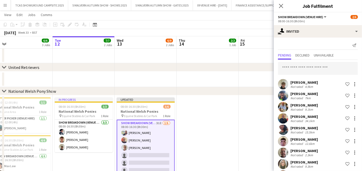
scroll to position [0, 0]
click at [325, 68] on input "text" at bounding box center [318, 69] width 80 height 13
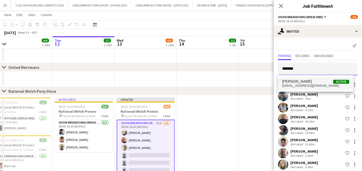
type input "*******"
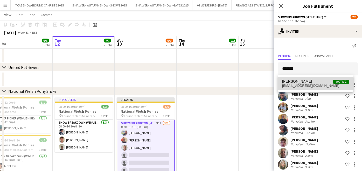
click at [306, 80] on span "Jack Davies Active" at bounding box center [315, 81] width 67 height 4
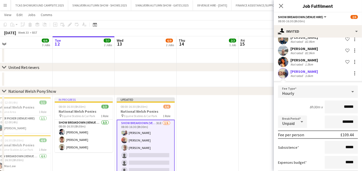
scroll to position [394, 0]
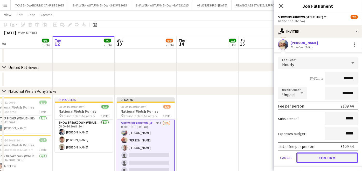
click at [339, 156] on button "Confirm" at bounding box center [327, 158] width 61 height 10
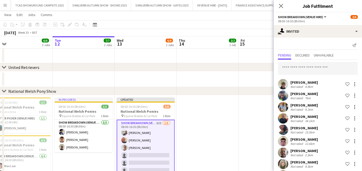
scroll to position [0, 0]
click at [334, 70] on input "text" at bounding box center [318, 69] width 80 height 13
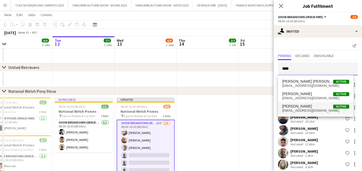
type input "****"
click at [300, 106] on span "Jack Kane Active" at bounding box center [315, 106] width 67 height 4
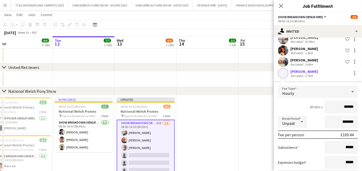
scroll to position [405, 0]
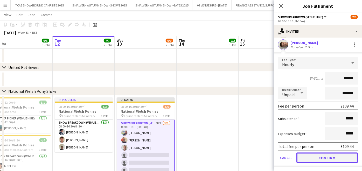
click at [345, 157] on button "Confirm" at bounding box center [327, 158] width 61 height 10
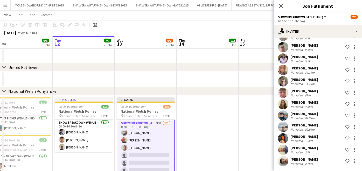
scroll to position [0, 0]
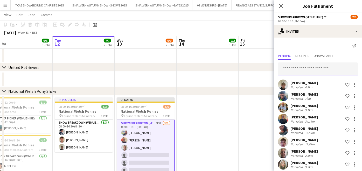
click at [330, 65] on input "text" at bounding box center [318, 69] width 80 height 13
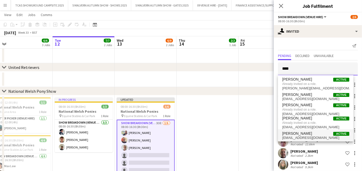
type input "****"
click at [296, 136] on span "jack.lyman321@icloud.com" at bounding box center [315, 138] width 67 height 4
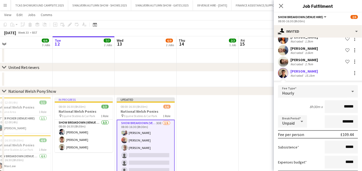
scroll to position [417, 0]
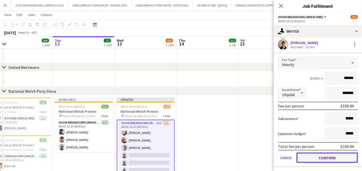
click at [343, 158] on button "Confirm" at bounding box center [327, 158] width 61 height 10
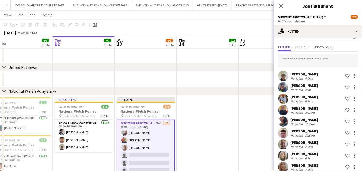
scroll to position [0, 0]
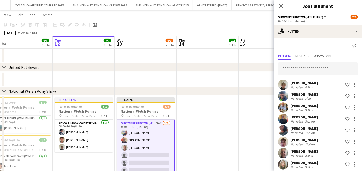
click at [333, 65] on input "text" at bounding box center [318, 69] width 80 height 13
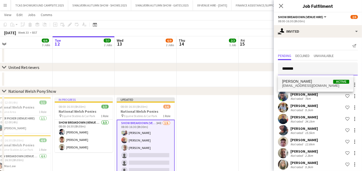
type input "*******"
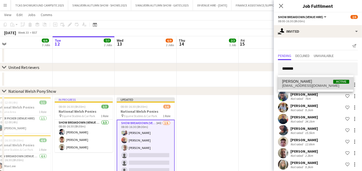
click at [298, 87] on span "jpstan10@gmail.com" at bounding box center [315, 86] width 67 height 4
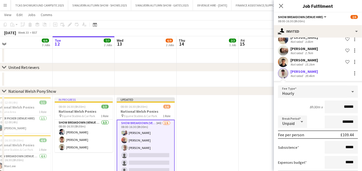
scroll to position [428, 0]
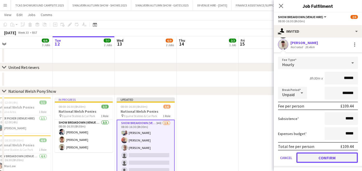
click at [346, 155] on button "Confirm" at bounding box center [327, 158] width 61 height 10
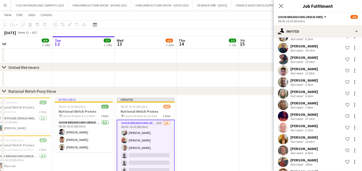
scroll to position [0, 0]
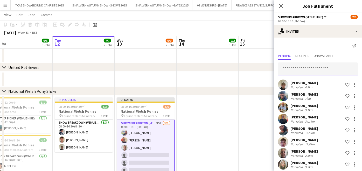
click at [326, 70] on input "text" at bounding box center [318, 69] width 80 height 13
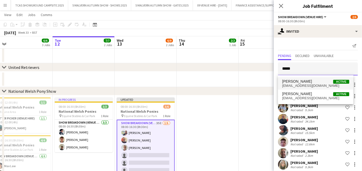
type input "*****"
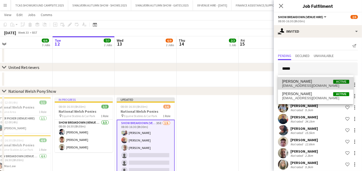
click at [312, 85] on span "willsinsideout@hotmail.co.uk" at bounding box center [315, 86] width 67 height 4
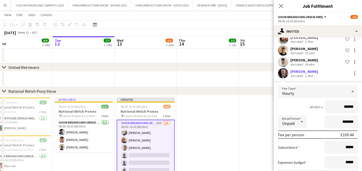
scroll to position [440, 0]
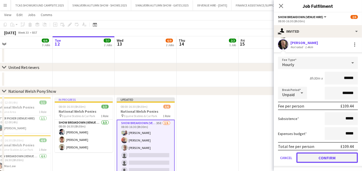
click at [334, 158] on button "Confirm" at bounding box center [327, 158] width 61 height 10
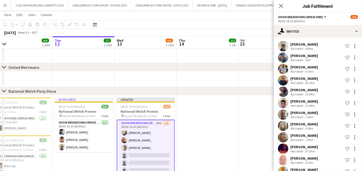
scroll to position [0, 0]
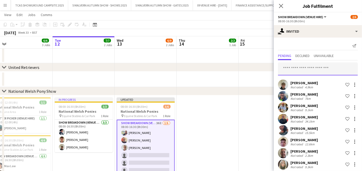
click at [326, 69] on input "text" at bounding box center [318, 69] width 80 height 13
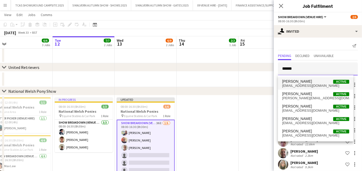
type input "******"
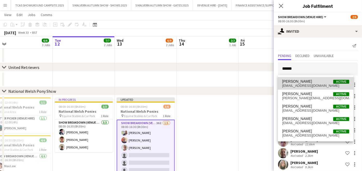
click at [296, 86] on span "freelanceeventz@gmail.com" at bounding box center [315, 86] width 67 height 4
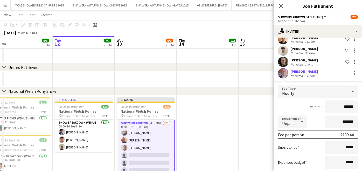
scroll to position [451, 0]
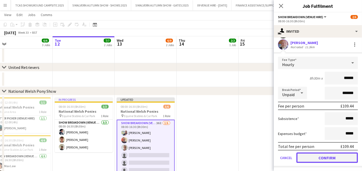
click at [336, 158] on button "Confirm" at bounding box center [327, 158] width 61 height 10
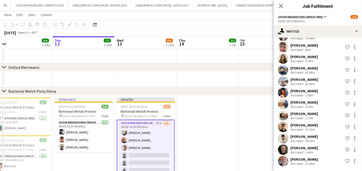
scroll to position [0, 0]
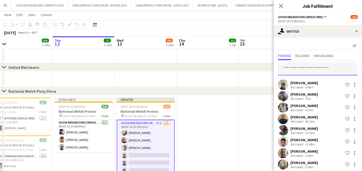
click at [329, 70] on input "text" at bounding box center [318, 69] width 80 height 13
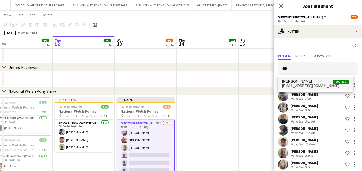
type input "***"
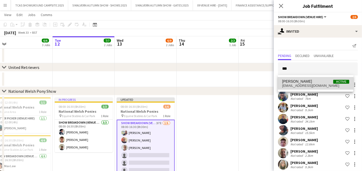
click at [318, 79] on span "Jaz Pullman Active" at bounding box center [315, 81] width 67 height 4
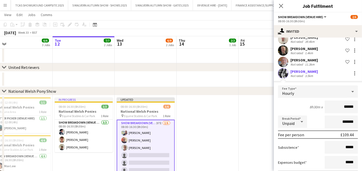
scroll to position [463, 0]
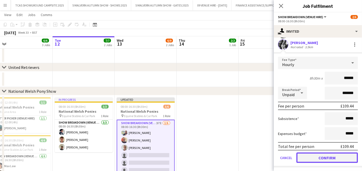
click at [343, 156] on button "Confirm" at bounding box center [327, 158] width 61 height 10
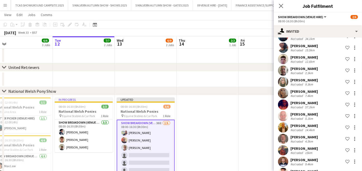
scroll to position [0, 0]
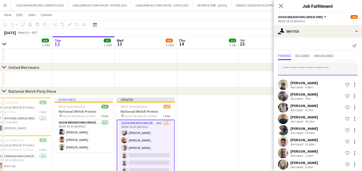
click at [321, 68] on input "text" at bounding box center [318, 69] width 80 height 13
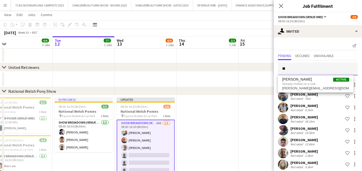
type input "*"
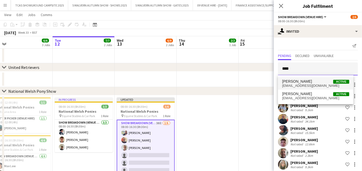
type input "****"
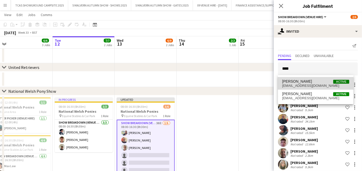
click at [298, 81] on span "Jessica Depper" at bounding box center [297, 81] width 30 height 4
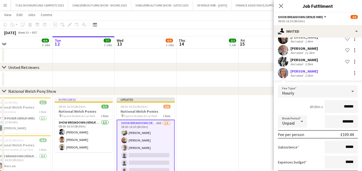
scroll to position [474, 0]
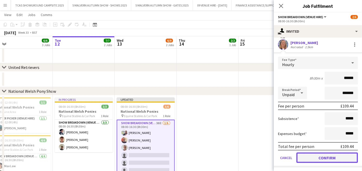
click at [343, 159] on button "Confirm" at bounding box center [327, 158] width 61 height 10
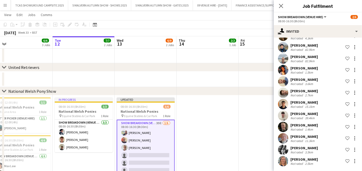
scroll to position [0, 0]
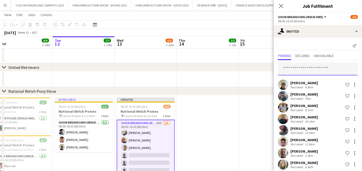
click at [329, 68] on input "text" at bounding box center [318, 69] width 80 height 13
type input "*"
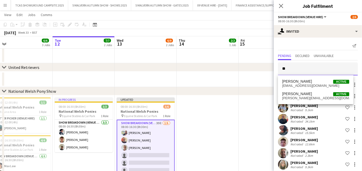
type input "*"
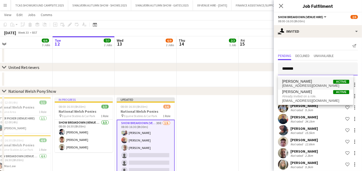
type input "*******"
click at [311, 88] on mat-option "Joanne-Lyn Greaves Active bambi69za@yahoo.co.uk" at bounding box center [315, 83] width 75 height 12
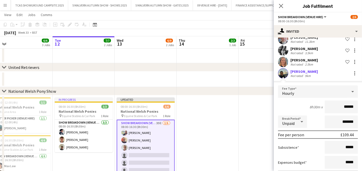
scroll to position [485, 0]
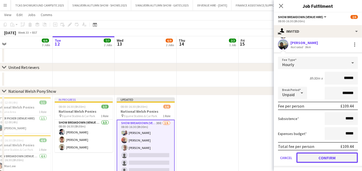
click at [347, 156] on button "Confirm" at bounding box center [327, 158] width 61 height 10
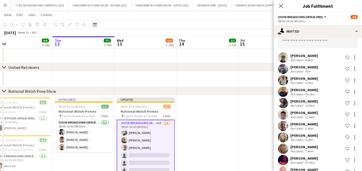
scroll to position [0, 0]
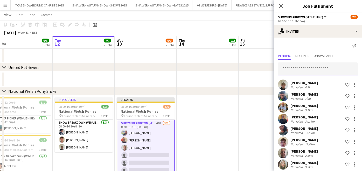
click at [331, 64] on input "text" at bounding box center [318, 69] width 80 height 13
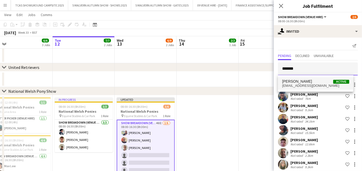
type input "*******"
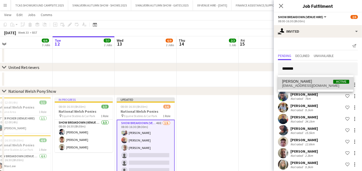
click at [312, 82] on span "Josephine Cochran" at bounding box center [297, 81] width 30 height 4
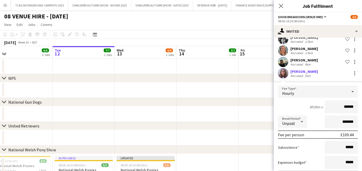
scroll to position [497, 0]
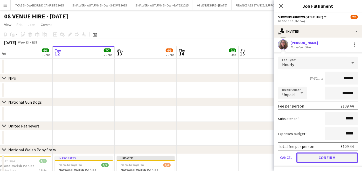
click at [347, 156] on button "Confirm" at bounding box center [327, 158] width 61 height 10
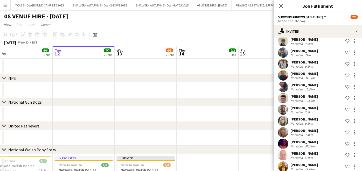
scroll to position [0, 0]
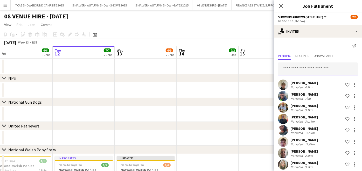
click at [326, 68] on input "text" at bounding box center [318, 69] width 80 height 13
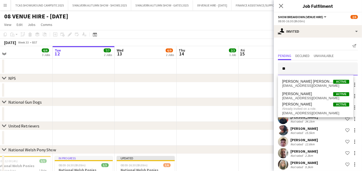
type input "*"
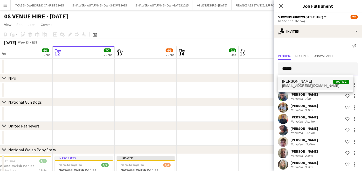
type input "******"
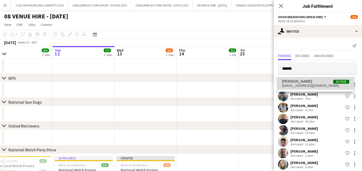
click at [307, 81] on span "Karen Hallett Active" at bounding box center [315, 81] width 67 height 4
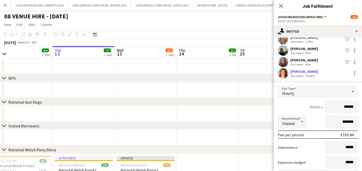
scroll to position [508, 0]
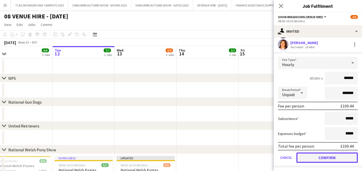
click at [341, 160] on button "Confirm" at bounding box center [327, 158] width 61 height 10
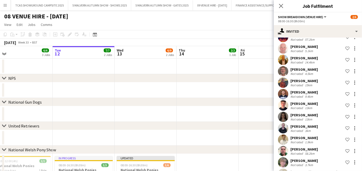
scroll to position [0, 0]
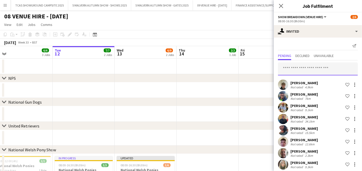
click at [331, 67] on input "text" at bounding box center [318, 69] width 80 height 13
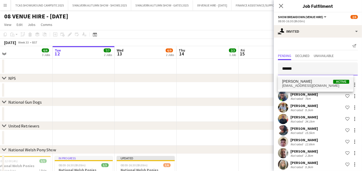
type input "******"
click at [302, 84] on span "katedutton16@gmail.com" at bounding box center [315, 86] width 67 height 4
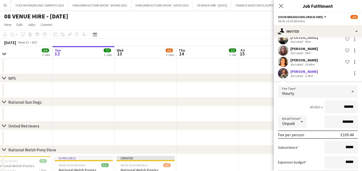
scroll to position [520, 0]
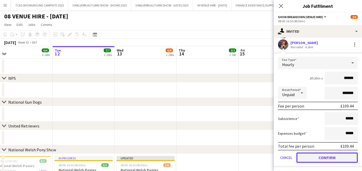
click at [345, 156] on button "Confirm" at bounding box center [327, 158] width 61 height 10
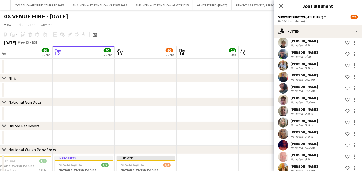
scroll to position [0, 0]
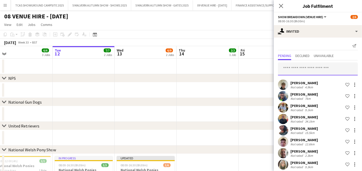
click at [334, 65] on input "text" at bounding box center [318, 69] width 80 height 13
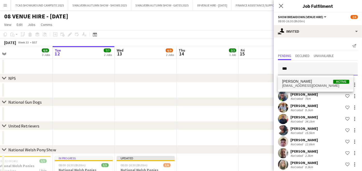
type input "***"
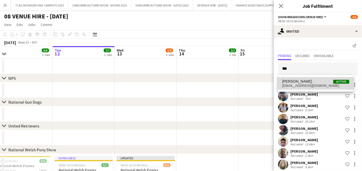
click at [301, 88] on mat-option "Kay Pinnell Active kaypinnell@gmail.com" at bounding box center [315, 83] width 75 height 12
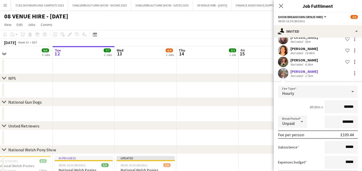
scroll to position [531, 0]
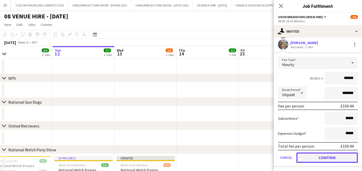
click at [340, 158] on button "Confirm" at bounding box center [327, 158] width 61 height 10
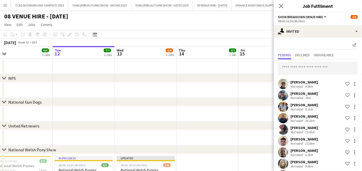
scroll to position [0, 0]
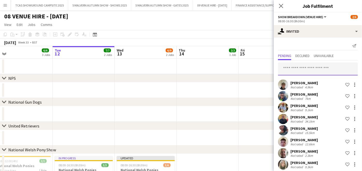
click at [327, 65] on input "text" at bounding box center [318, 69] width 80 height 13
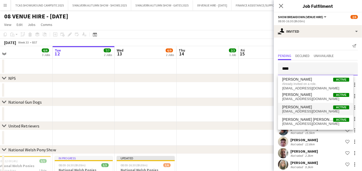
type input "****"
click at [298, 105] on span "Lindsay Hill" at bounding box center [297, 107] width 30 height 4
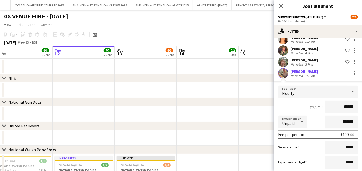
scroll to position [542, 0]
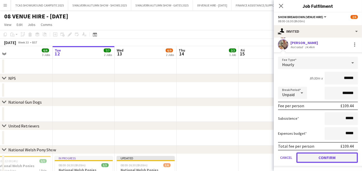
click at [336, 159] on button "Confirm" at bounding box center [327, 158] width 61 height 10
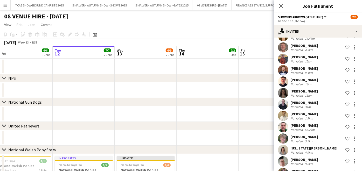
scroll to position [0, 0]
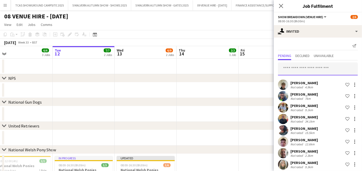
click at [321, 67] on input "text" at bounding box center [318, 69] width 80 height 13
type input "*"
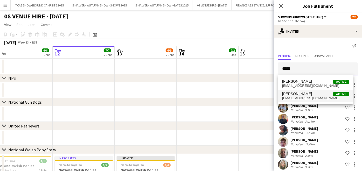
type input "*****"
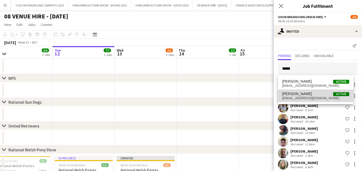
click at [301, 93] on span "[PERSON_NAME]" at bounding box center [297, 94] width 30 height 4
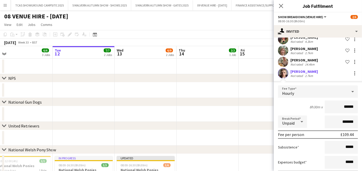
scroll to position [554, 0]
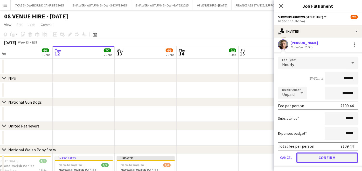
click at [345, 158] on button "Confirm" at bounding box center [327, 158] width 61 height 10
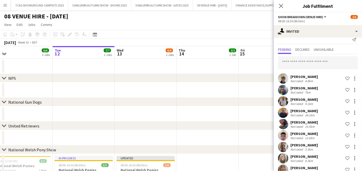
scroll to position [0, 0]
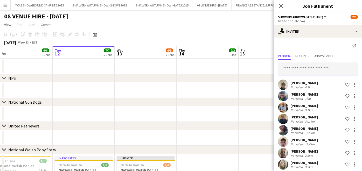
click at [338, 66] on input "text" at bounding box center [318, 69] width 80 height 13
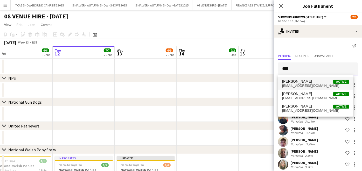
type input "****"
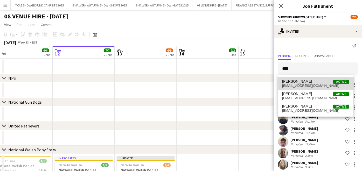
click at [308, 83] on span "Mark Hubbard Active" at bounding box center [315, 81] width 67 height 4
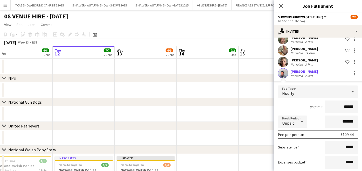
scroll to position [565, 0]
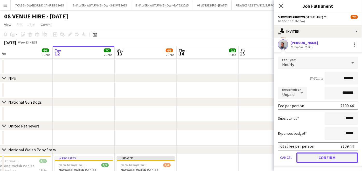
click at [343, 155] on button "Confirm" at bounding box center [327, 158] width 61 height 10
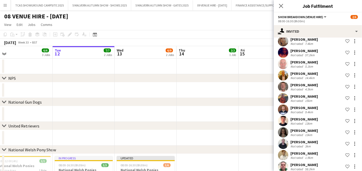
scroll to position [0, 0]
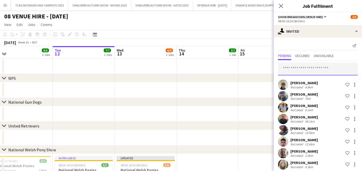
click at [337, 65] on input "text" at bounding box center [318, 69] width 80 height 13
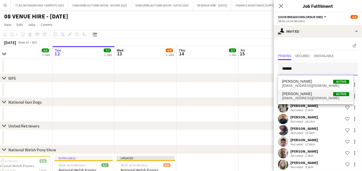
type input "******"
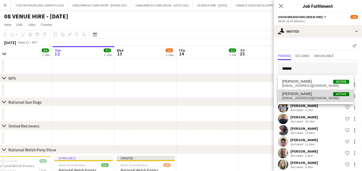
click at [306, 95] on span "Mark Newman Active" at bounding box center [315, 94] width 67 height 4
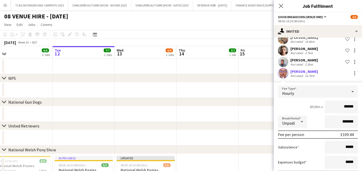
scroll to position [576, 0]
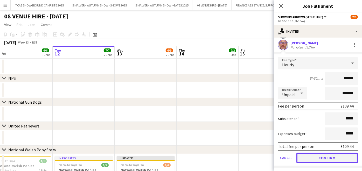
click at [337, 157] on button "Confirm" at bounding box center [327, 158] width 61 height 10
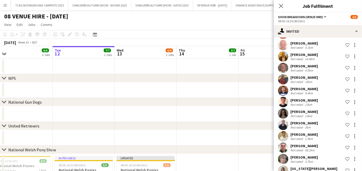
scroll to position [0, 0]
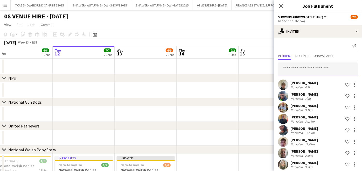
click at [334, 67] on input "text" at bounding box center [318, 69] width 80 height 13
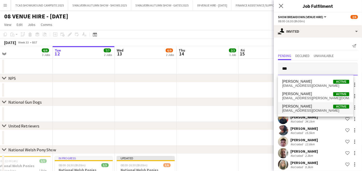
type input "***"
click at [304, 109] on span "markcpritchard@yahoo.com" at bounding box center [315, 111] width 67 height 4
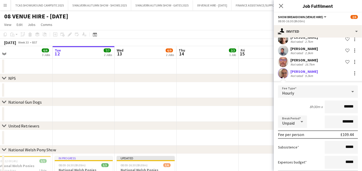
scroll to position [588, 0]
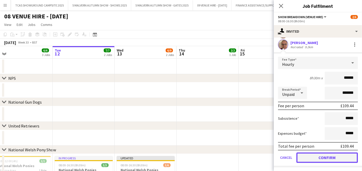
click at [340, 156] on button "Confirm" at bounding box center [327, 158] width 61 height 10
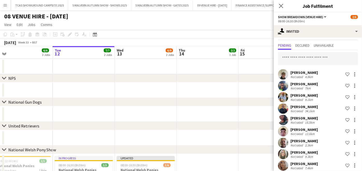
scroll to position [0, 0]
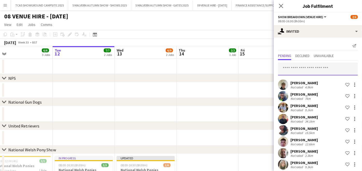
click at [333, 66] on input "text" at bounding box center [318, 69] width 80 height 13
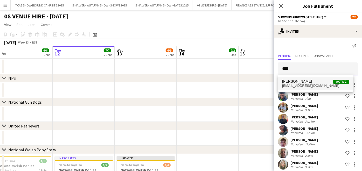
type input "****"
click at [308, 81] on span "Matthew Niel Active" at bounding box center [315, 81] width 67 height 4
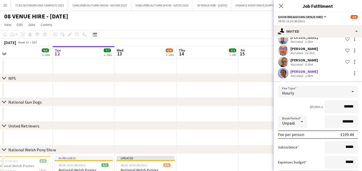
scroll to position [600, 0]
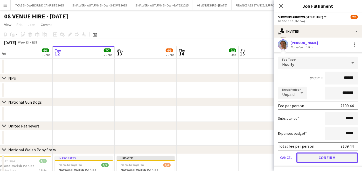
click at [341, 156] on button "Confirm" at bounding box center [327, 158] width 61 height 10
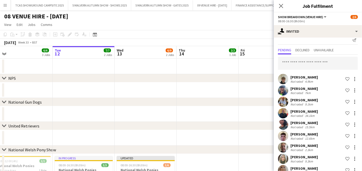
scroll to position [8, 0]
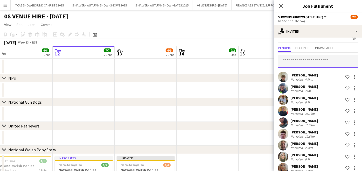
click at [335, 60] on input "text" at bounding box center [318, 61] width 80 height 13
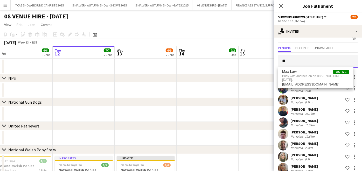
type input "*"
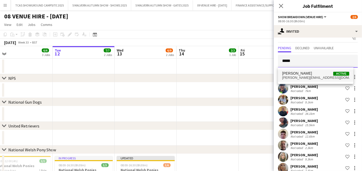
type input "*****"
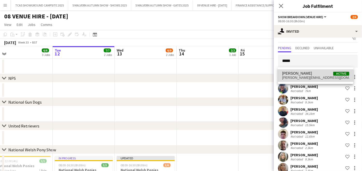
click at [293, 78] on span "mike.a.blisss@gmail.com" at bounding box center [315, 78] width 67 height 4
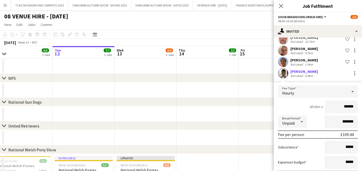
scroll to position [611, 0]
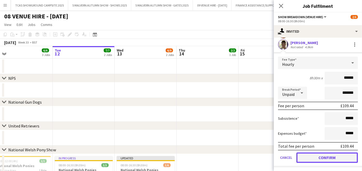
click at [342, 157] on button "Confirm" at bounding box center [327, 158] width 61 height 10
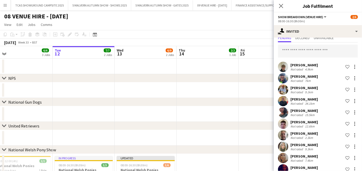
scroll to position [9, 0]
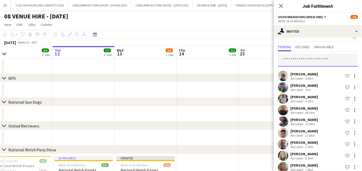
click at [328, 59] on input "text" at bounding box center [318, 60] width 80 height 13
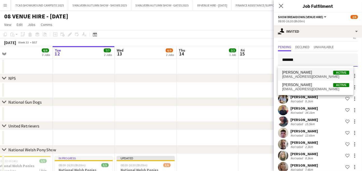
type input "*******"
click at [312, 73] on span "Mick Roberts Active" at bounding box center [315, 72] width 67 height 4
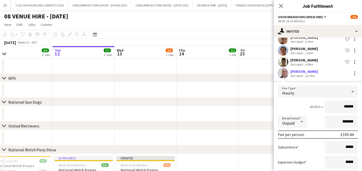
scroll to position [622, 0]
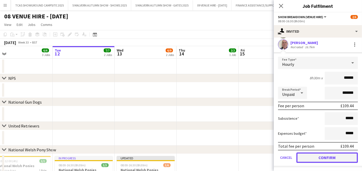
click at [336, 158] on button "Confirm" at bounding box center [327, 158] width 61 height 10
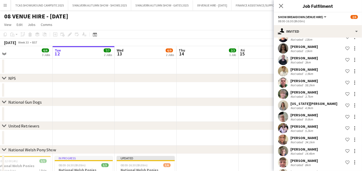
scroll to position [0, 0]
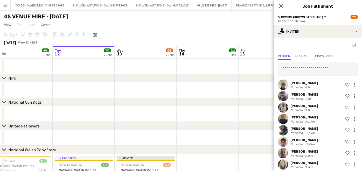
click at [333, 65] on input "text" at bounding box center [318, 69] width 80 height 13
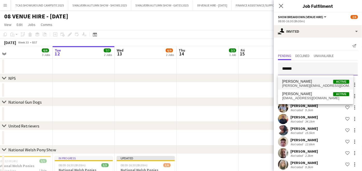
type input "******"
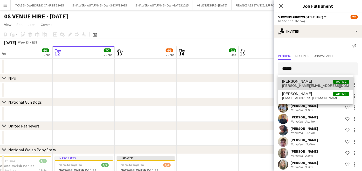
click at [314, 80] on span "Millie Calvesbert Active" at bounding box center [315, 81] width 67 height 4
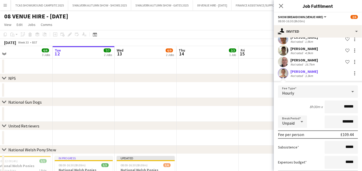
scroll to position [633, 0]
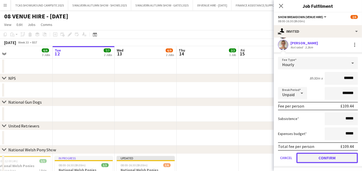
click at [348, 157] on button "Confirm" at bounding box center [327, 158] width 61 height 10
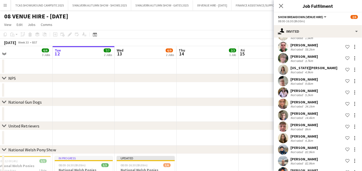
scroll to position [0, 0]
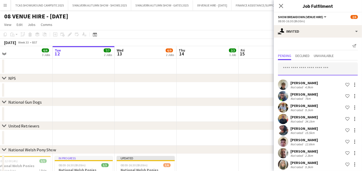
click at [332, 68] on input "text" at bounding box center [318, 69] width 80 height 13
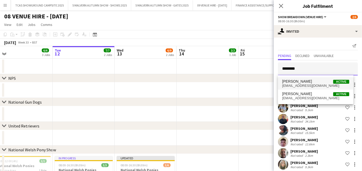
type input "********"
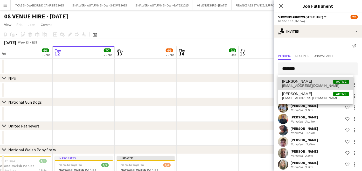
click at [307, 85] on span "millie05saunders@icloud.com" at bounding box center [315, 86] width 67 height 4
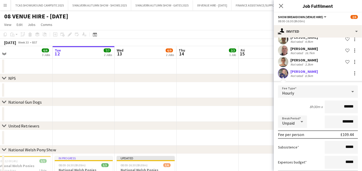
scroll to position [645, 0]
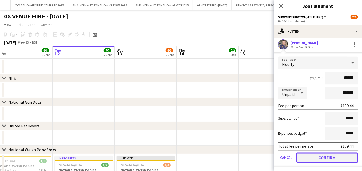
click at [347, 158] on button "Confirm" at bounding box center [327, 158] width 61 height 10
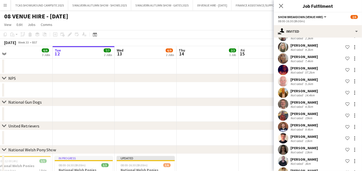
scroll to position [0, 0]
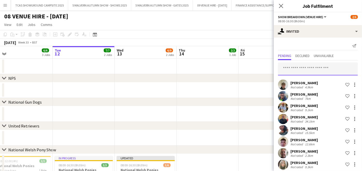
click at [339, 67] on input "text" at bounding box center [318, 69] width 80 height 13
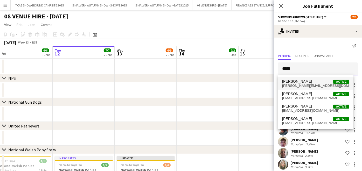
type input "*****"
click at [306, 81] on span "Nigel Cording Active" at bounding box center [315, 81] width 67 height 4
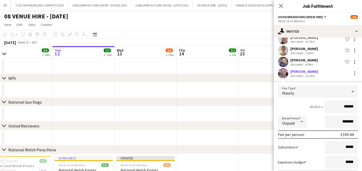
scroll to position [657, 0]
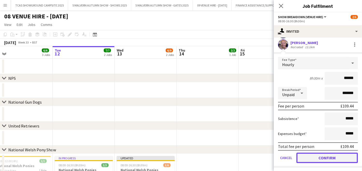
click at [349, 157] on button "Confirm" at bounding box center [327, 158] width 61 height 10
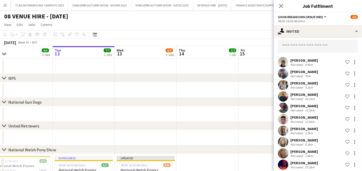
scroll to position [0, 0]
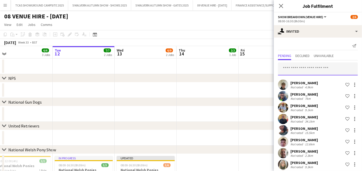
click at [340, 70] on input "text" at bounding box center [318, 69] width 80 height 13
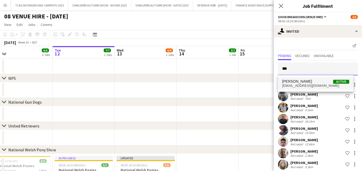
type input "***"
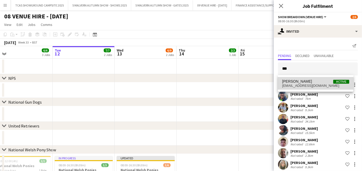
click at [305, 84] on span "mysweetie58@gmail.com" at bounding box center [315, 86] width 67 height 4
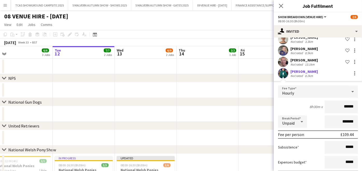
scroll to position [668, 0]
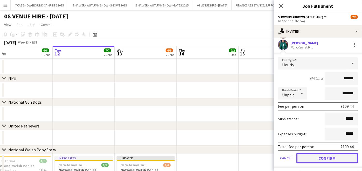
click at [345, 157] on button "Confirm" at bounding box center [327, 158] width 61 height 10
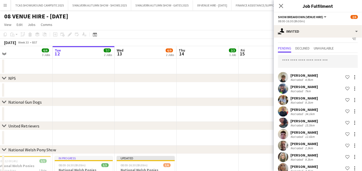
scroll to position [6, 0]
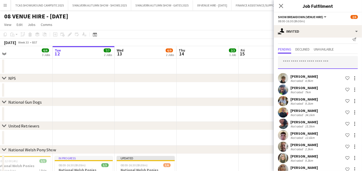
click at [339, 57] on input "text" at bounding box center [318, 62] width 80 height 13
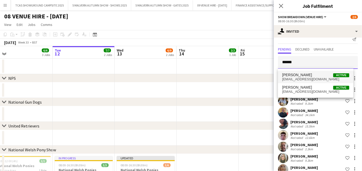
type input "******"
click at [304, 78] on span "oliviablandford06@gmail.com" at bounding box center [315, 79] width 67 height 4
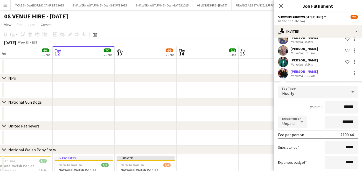
scroll to position [679, 0]
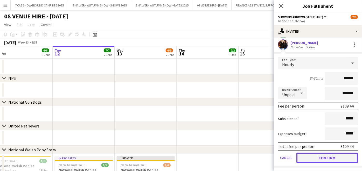
click at [347, 157] on button "Confirm" at bounding box center [327, 158] width 61 height 10
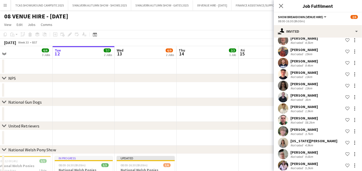
scroll to position [0, 0]
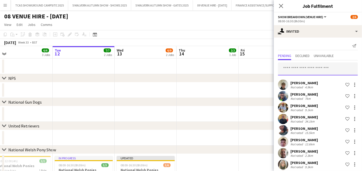
click at [323, 65] on input "text" at bounding box center [318, 69] width 80 height 13
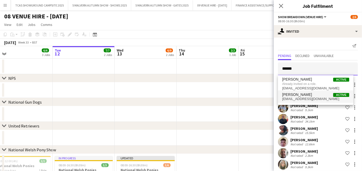
type input "******"
click at [296, 98] on span "oliviakanagle@gmail.com" at bounding box center [315, 99] width 67 height 4
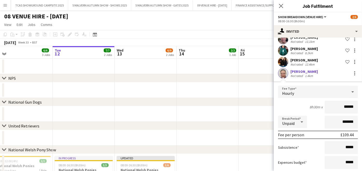
scroll to position [691, 0]
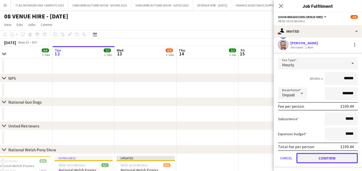
click at [345, 157] on button "Confirm" at bounding box center [327, 158] width 61 height 10
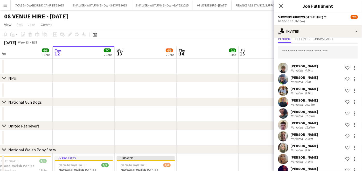
scroll to position [0, 0]
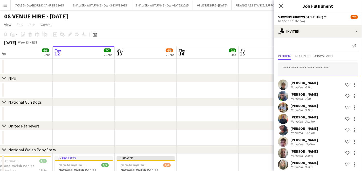
click at [331, 66] on input "text" at bounding box center [318, 69] width 80 height 13
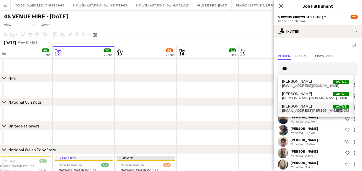
type input "***"
click at [302, 110] on span "pat.g.kelly@icloud.com" at bounding box center [315, 111] width 67 height 4
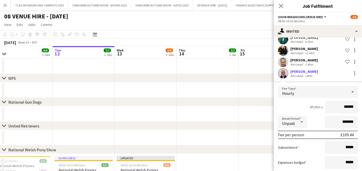
scroll to position [702, 0]
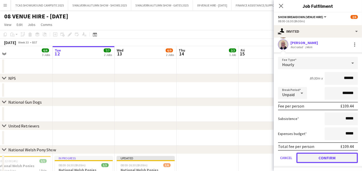
click at [342, 159] on button "Confirm" at bounding box center [327, 158] width 61 height 10
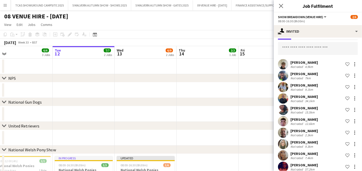
scroll to position [0, 0]
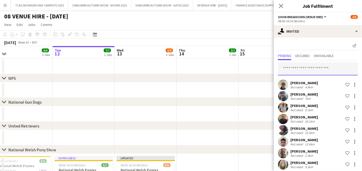
click at [334, 65] on input "text" at bounding box center [318, 69] width 80 height 13
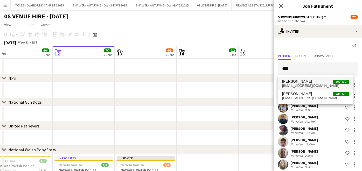
type input "****"
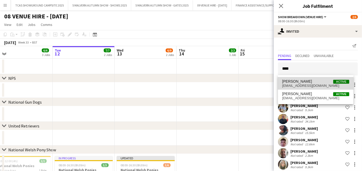
click at [302, 84] on span "piph59@hotmail.co.uk" at bounding box center [315, 86] width 67 height 4
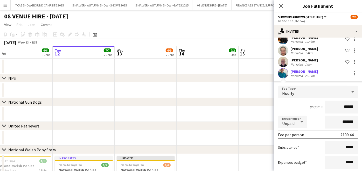
scroll to position [714, 0]
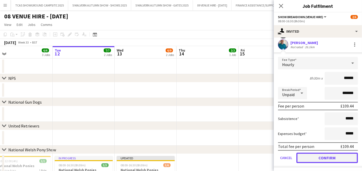
click at [342, 155] on button "Confirm" at bounding box center [327, 158] width 61 height 10
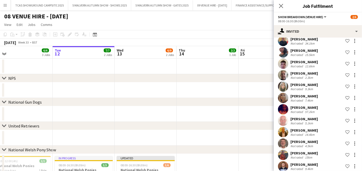
scroll to position [0, 0]
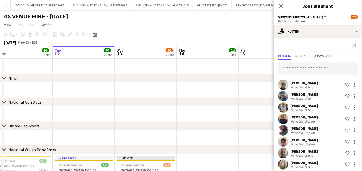
click at [325, 69] on input "text" at bounding box center [318, 69] width 80 height 13
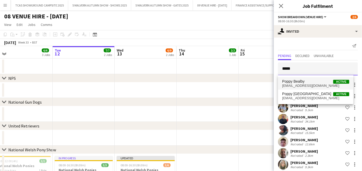
type input "*****"
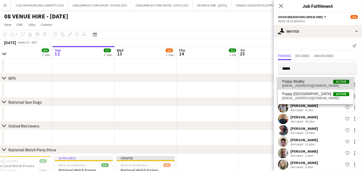
click at [312, 84] on span "poppybealby@gmail.com" at bounding box center [315, 86] width 67 height 4
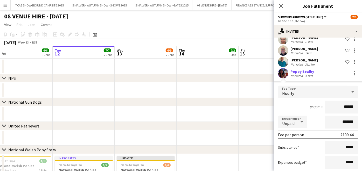
scroll to position [725, 0]
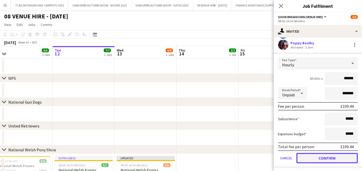
click at [343, 157] on button "Confirm" at bounding box center [327, 158] width 61 height 10
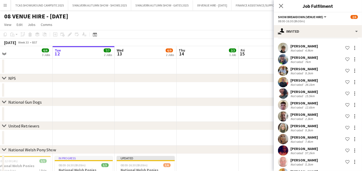
scroll to position [0, 0]
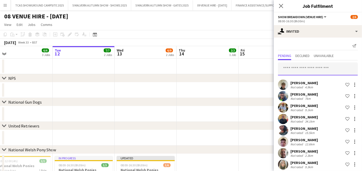
click at [324, 66] on input "text" at bounding box center [318, 69] width 80 height 13
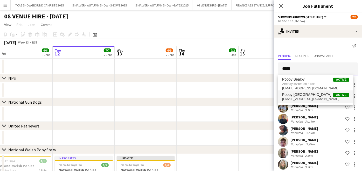
type input "*****"
click at [306, 101] on mat-option "Poppy Bolton-Lake Active poppy.boltonlake@yahoo.com" at bounding box center [315, 97] width 75 height 12
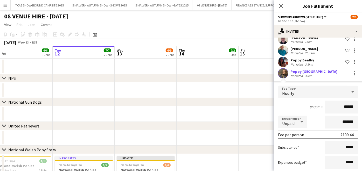
scroll to position [736, 0]
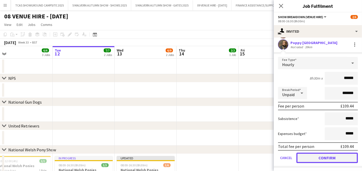
click at [335, 159] on button "Confirm" at bounding box center [327, 158] width 61 height 10
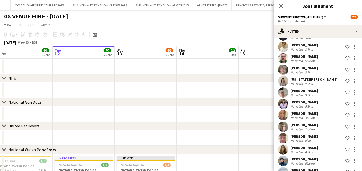
scroll to position [0, 0]
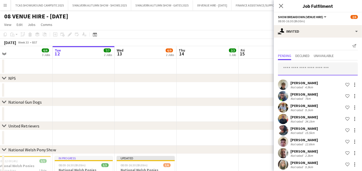
click at [329, 67] on input "text" at bounding box center [318, 69] width 80 height 13
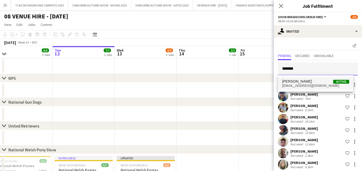
type input "*******"
click at [314, 81] on span "Rebecca Maund Active" at bounding box center [315, 81] width 67 height 4
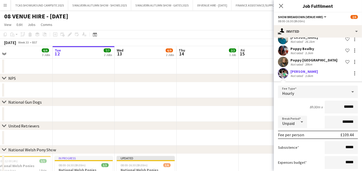
scroll to position [748, 0]
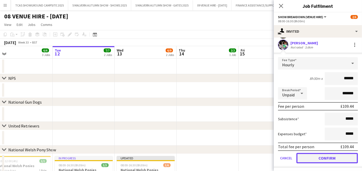
click at [344, 160] on button "Confirm" at bounding box center [327, 158] width 61 height 10
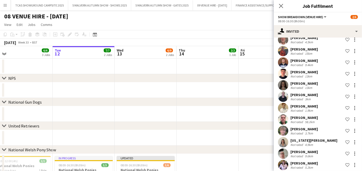
scroll to position [0, 0]
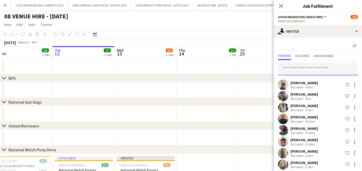
click at [323, 68] on input "text" at bounding box center [318, 69] width 80 height 13
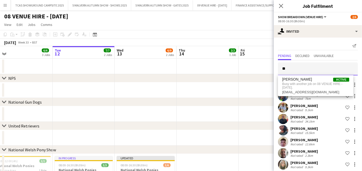
type input "*"
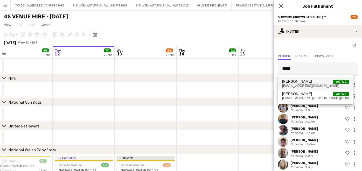
type input "*****"
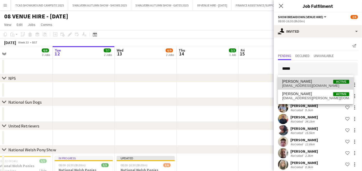
click at [297, 83] on span "[PERSON_NAME]" at bounding box center [297, 81] width 30 height 4
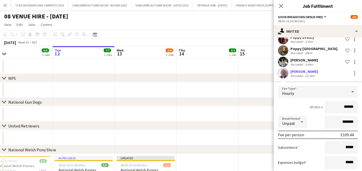
scroll to position [759, 0]
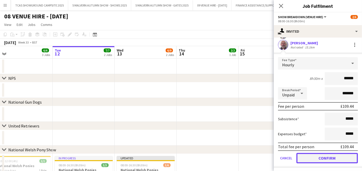
click at [340, 157] on button "Confirm" at bounding box center [327, 158] width 61 height 10
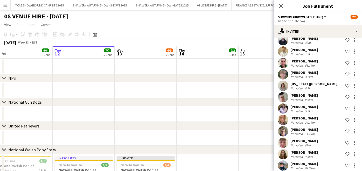
scroll to position [0, 0]
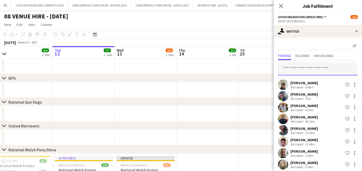
click at [327, 67] on input "text" at bounding box center [318, 69] width 80 height 13
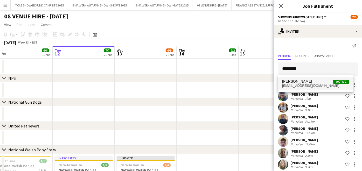
type input "*********"
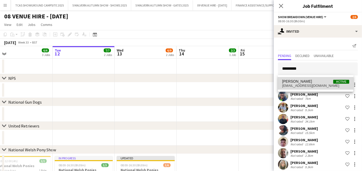
click at [308, 81] on span "Ross Kane Active" at bounding box center [315, 81] width 67 height 4
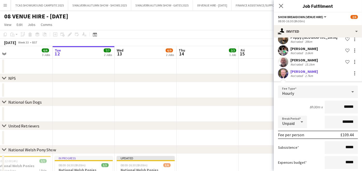
scroll to position [771, 0]
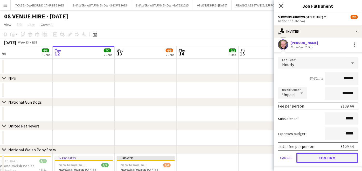
click at [338, 155] on button "Confirm" at bounding box center [327, 158] width 61 height 10
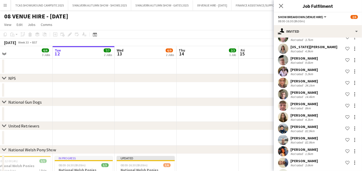
scroll to position [0, 0]
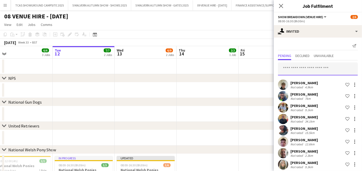
click at [335, 65] on input "text" at bounding box center [318, 69] width 80 height 13
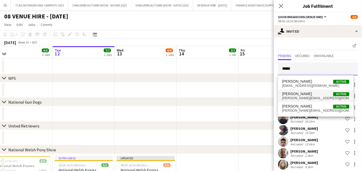
type input "*****"
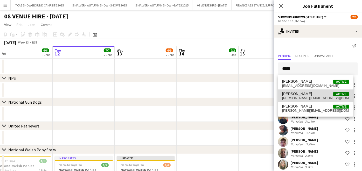
click at [298, 96] on span "sarah.gittings97@gmail.com" at bounding box center [315, 98] width 67 height 4
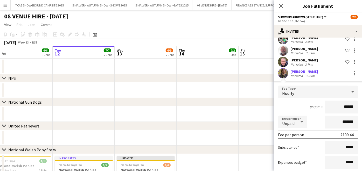
scroll to position [782, 0]
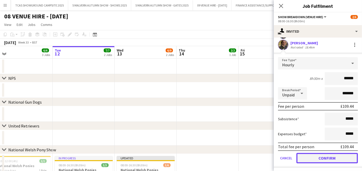
click at [337, 155] on button "Confirm" at bounding box center [327, 158] width 61 height 10
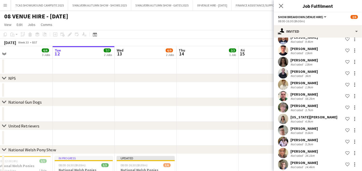
scroll to position [0, 0]
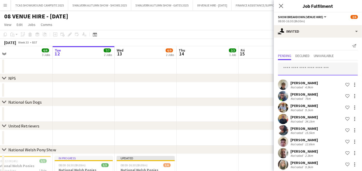
click at [322, 66] on input "text" at bounding box center [318, 69] width 80 height 13
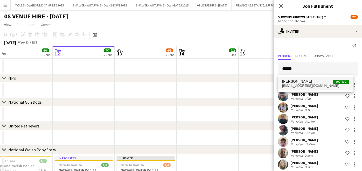
type input "******"
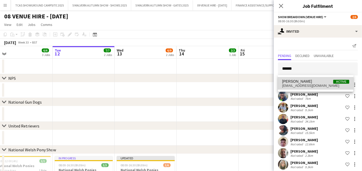
click at [307, 82] on span "Serena Capper Active" at bounding box center [315, 81] width 67 height 4
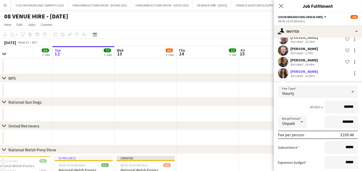
scroll to position [794, 0]
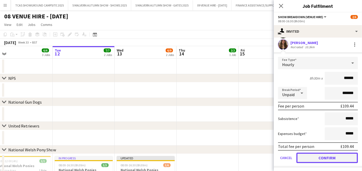
click at [341, 156] on button "Confirm" at bounding box center [327, 158] width 61 height 10
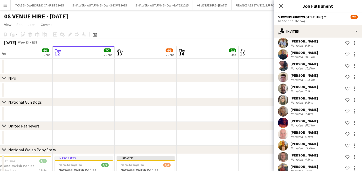
scroll to position [0, 0]
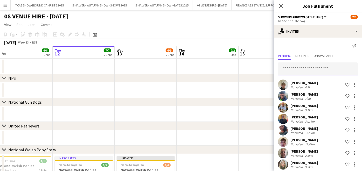
click at [326, 64] on input "text" at bounding box center [318, 69] width 80 height 13
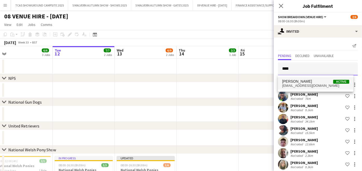
type input "****"
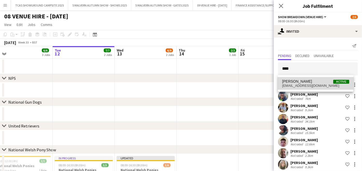
click at [314, 82] on span "Seth Robinson Active" at bounding box center [315, 81] width 67 height 4
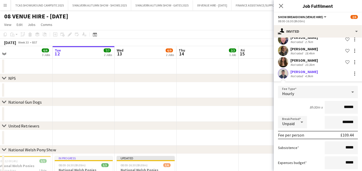
scroll to position [805, 0]
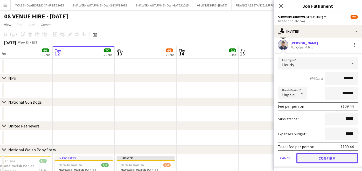
click at [344, 157] on button "Confirm" at bounding box center [327, 158] width 61 height 10
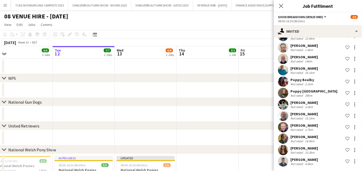
scroll to position [0, 0]
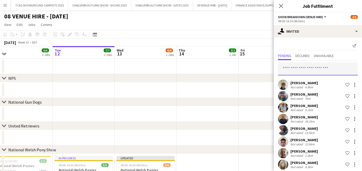
click at [330, 72] on input "text" at bounding box center [318, 69] width 80 height 13
type input "*"
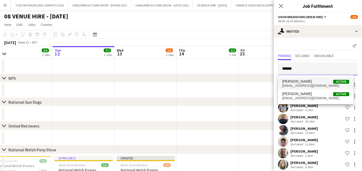
type input "******"
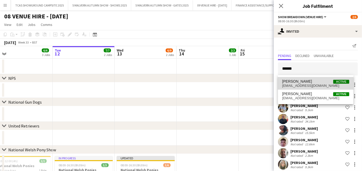
click at [300, 85] on span "skyehope20@gmail.com" at bounding box center [315, 86] width 67 height 4
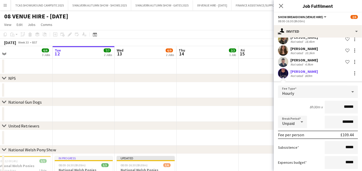
scroll to position [816, 0]
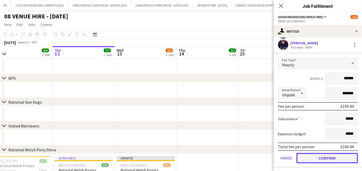
click at [349, 159] on button "Confirm" at bounding box center [327, 158] width 61 height 10
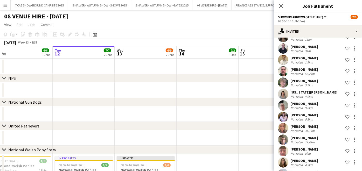
scroll to position [0, 0]
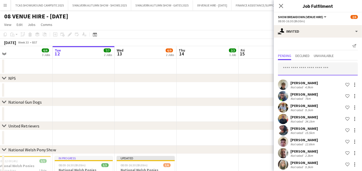
click at [323, 73] on input "text" at bounding box center [318, 69] width 80 height 13
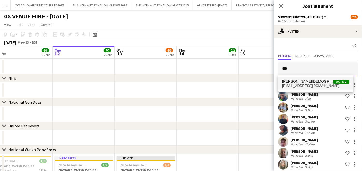
type input "***"
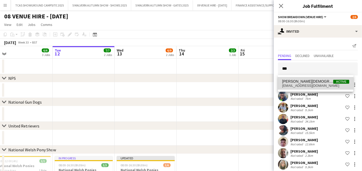
click at [311, 81] on span "Sophie Jew Active" at bounding box center [315, 81] width 67 height 4
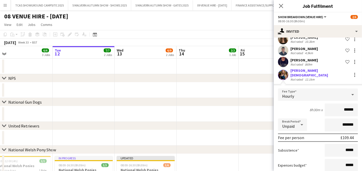
scroll to position [828, 0]
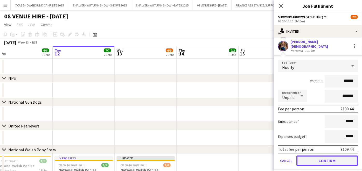
click at [348, 157] on button "Confirm" at bounding box center [327, 161] width 61 height 10
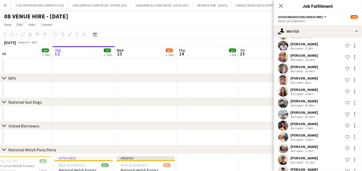
scroll to position [0, 0]
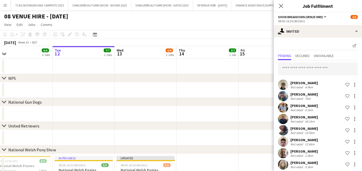
click at [336, 67] on input "text" at bounding box center [318, 69] width 80 height 13
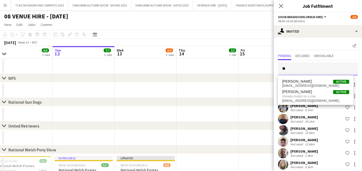
type input "*"
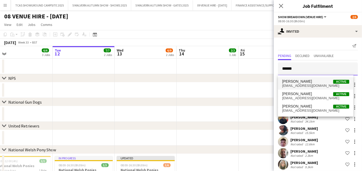
type input "******"
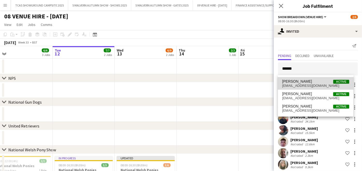
click at [304, 86] on span "steveh165@yahoo.co.uk" at bounding box center [315, 86] width 67 height 4
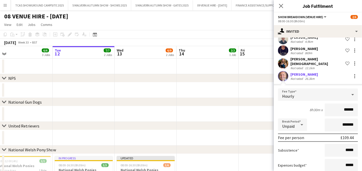
scroll to position [839, 0]
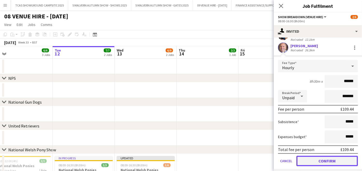
click at [340, 156] on button "Confirm" at bounding box center [327, 161] width 61 height 10
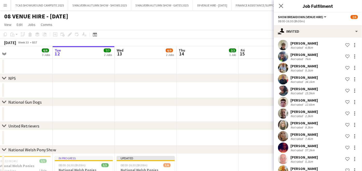
scroll to position [0, 0]
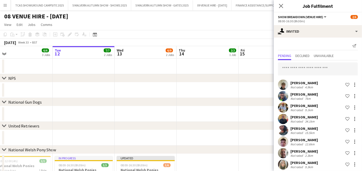
click at [267, 89] on app-date-cell at bounding box center [270, 90] width 62 height 16
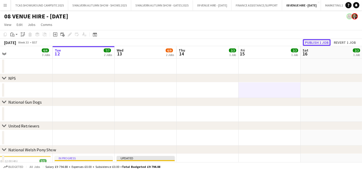
click at [314, 44] on button "Publish 1 job" at bounding box center [317, 42] width 28 height 7
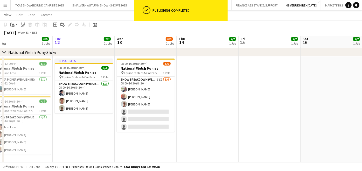
scroll to position [104, 0]
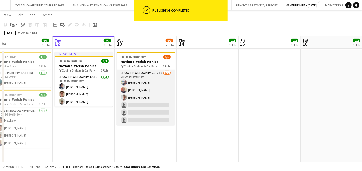
click at [148, 89] on app-card-role "Show Breakdown (Venue Hire) 71I 3/6 08:00-16:30 (8h30m) Alexander Brooks David …" at bounding box center [146, 97] width 58 height 55
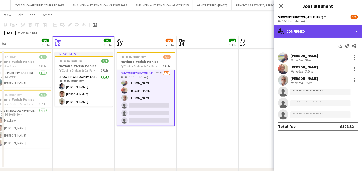
click at [307, 33] on div "single-neutral-actions-check-2 Confirmed" at bounding box center [318, 31] width 88 height 12
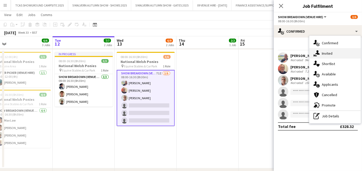
click at [330, 51] on div "single-neutral-actions-share-1 Invited" at bounding box center [334, 53] width 51 height 10
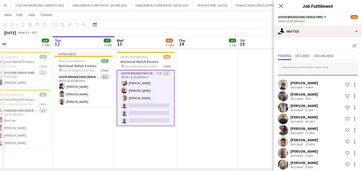
click at [313, 68] on input "text" at bounding box center [318, 69] width 80 height 13
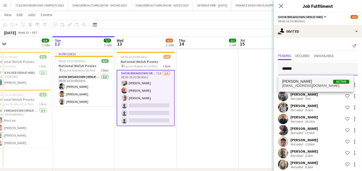
type input "******"
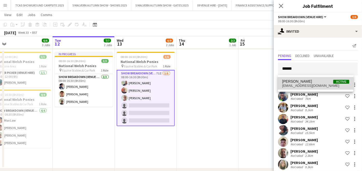
click at [305, 83] on span "[PERSON_NAME]" at bounding box center [297, 81] width 30 height 4
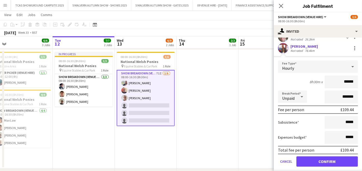
scroll to position [850, 0]
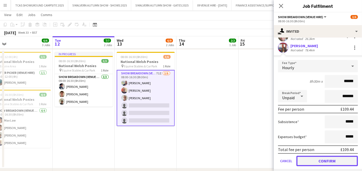
click at [343, 156] on button "Confirm" at bounding box center [327, 161] width 61 height 10
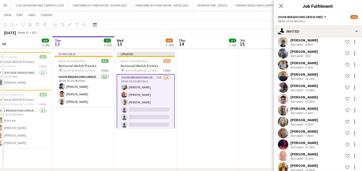
scroll to position [0, 0]
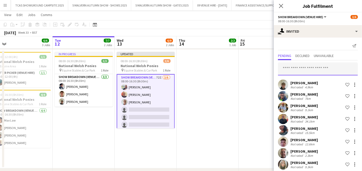
click at [326, 69] on input "text" at bounding box center [318, 69] width 80 height 13
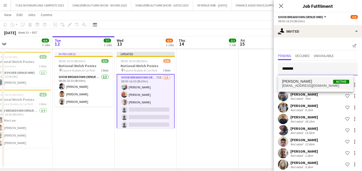
type input "*******"
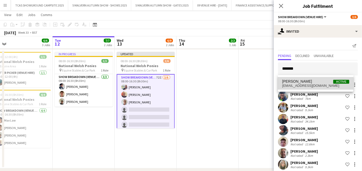
click at [307, 83] on span "Sue Lewis Active" at bounding box center [315, 81] width 67 height 4
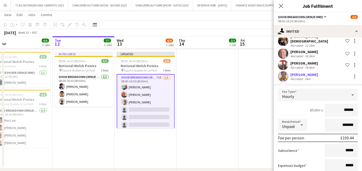
scroll to position [862, 0]
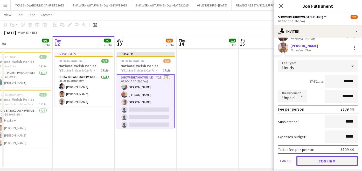
click at [346, 157] on button "Confirm" at bounding box center [327, 161] width 61 height 10
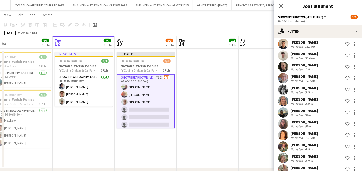
scroll to position [0, 0]
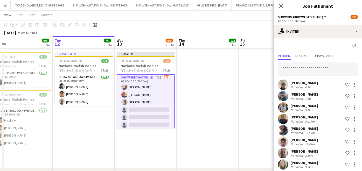
click at [339, 65] on input "text" at bounding box center [318, 69] width 80 height 13
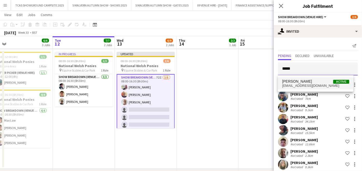
type input "*****"
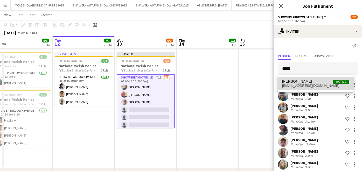
click at [307, 81] on span "Thomas Wilde Active" at bounding box center [315, 81] width 67 height 4
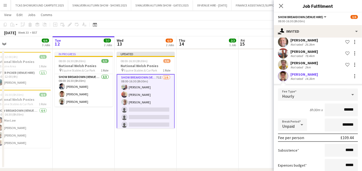
scroll to position [873, 0]
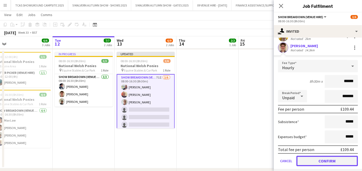
click at [346, 156] on button "Confirm" at bounding box center [327, 161] width 61 height 10
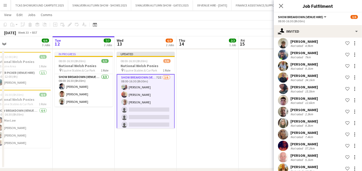
scroll to position [0, 0]
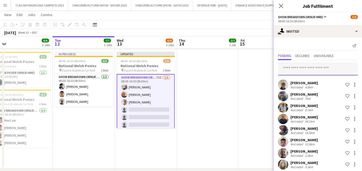
click at [333, 68] on input "text" at bounding box center [318, 69] width 80 height 13
click at [333, 68] on input "**" at bounding box center [318, 69] width 80 height 13
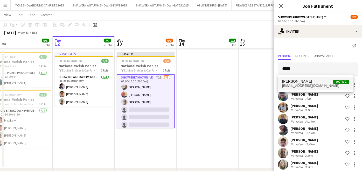
type input "*****"
click at [312, 80] on span "Tom Bristow Active" at bounding box center [315, 81] width 67 height 4
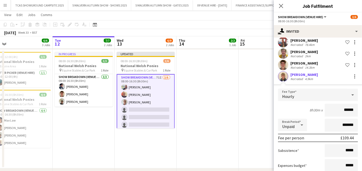
scroll to position [862, 0]
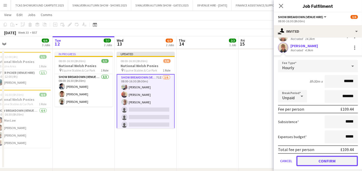
click at [343, 156] on button "Confirm" at bounding box center [327, 161] width 61 height 10
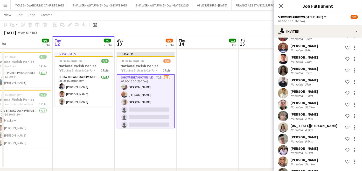
scroll to position [0, 0]
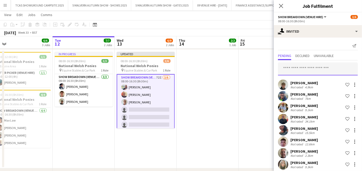
click at [328, 64] on input "text" at bounding box center [318, 69] width 80 height 13
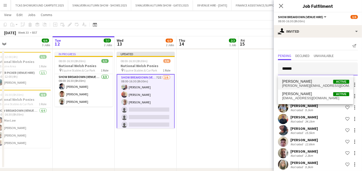
type input "******"
click at [308, 83] on span "Tracy Haines Active" at bounding box center [315, 81] width 67 height 4
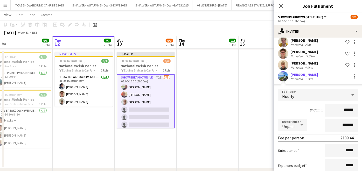
scroll to position [862, 0]
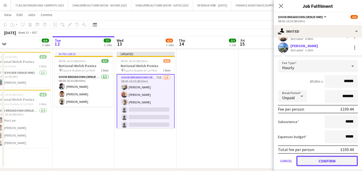
click at [345, 158] on button "Confirm" at bounding box center [327, 161] width 61 height 10
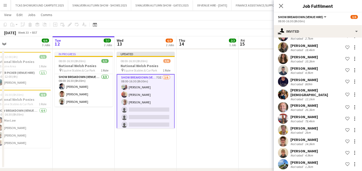
scroll to position [0, 0]
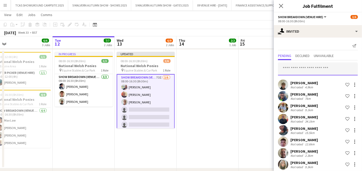
click at [321, 68] on input "text" at bounding box center [318, 69] width 80 height 13
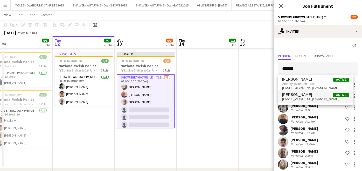
type input "*******"
click at [302, 98] on span "victoriagr@hotmail.co.uk" at bounding box center [315, 99] width 67 height 4
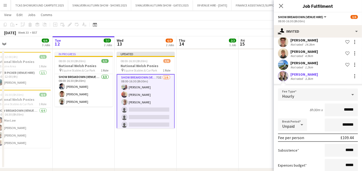
scroll to position [873, 0]
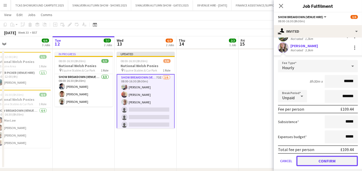
click at [342, 160] on button "Confirm" at bounding box center [327, 161] width 61 height 10
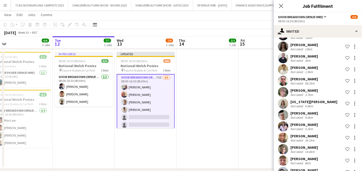
scroll to position [0, 0]
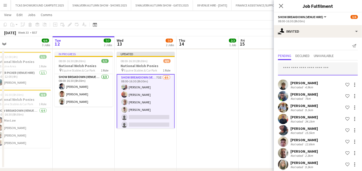
click at [335, 67] on input "text" at bounding box center [318, 69] width 80 height 13
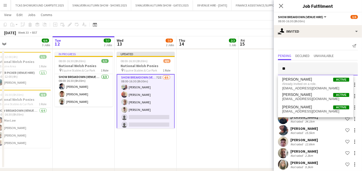
type input "*"
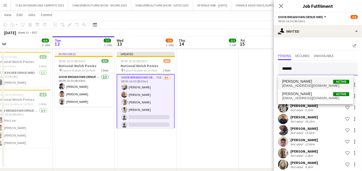
type input "******"
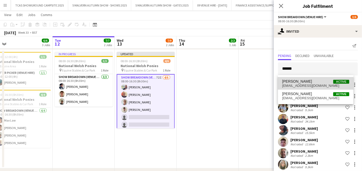
click at [297, 82] on span "William Forbes" at bounding box center [297, 81] width 30 height 4
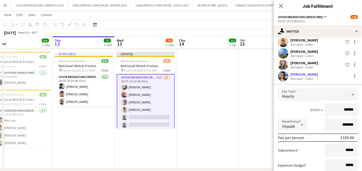
scroll to position [873, 0]
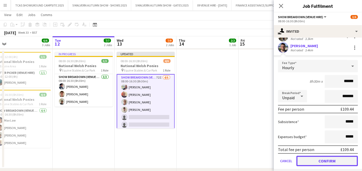
click at [337, 159] on button "Confirm" at bounding box center [327, 161] width 61 height 10
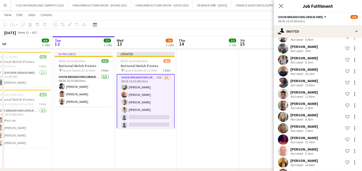
scroll to position [0, 0]
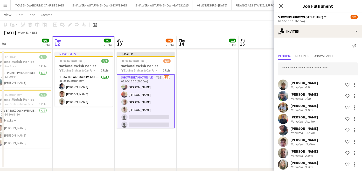
click at [261, 80] on app-date-cell at bounding box center [270, 109] width 62 height 119
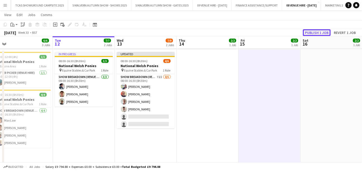
click at [319, 34] on button "Publish 1 job" at bounding box center [317, 32] width 28 height 7
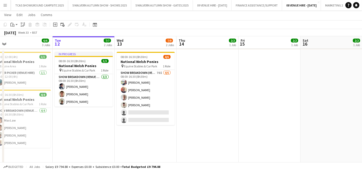
scroll to position [78, 0]
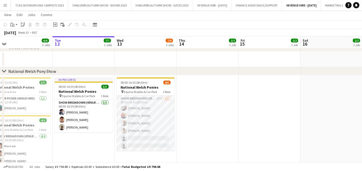
click at [146, 115] on app-card-role "Show Breakdown (Venue Hire) 67I 4/6 08:00-16:30 (8h30m) Alexander Brooks David …" at bounding box center [146, 123] width 58 height 55
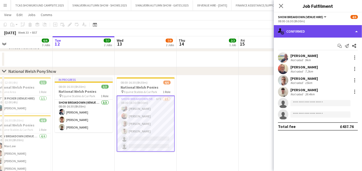
click at [322, 30] on div "single-neutral-actions-check-2 Confirmed" at bounding box center [318, 31] width 88 height 12
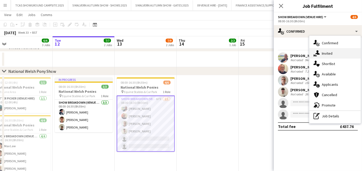
click at [328, 53] on div "single-neutral-actions-share-1 Invited" at bounding box center [334, 53] width 51 height 10
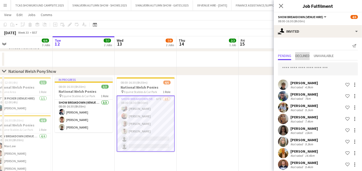
click at [307, 56] on span "Declined" at bounding box center [302, 56] width 14 height 4
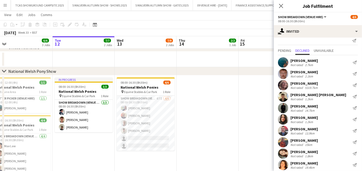
scroll to position [0, 0]
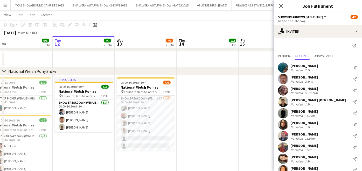
click at [225, 101] on app-date-cell at bounding box center [208, 134] width 62 height 119
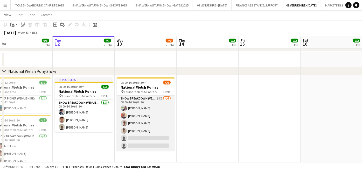
click at [147, 141] on app-card-role "Show Breakdown (Venue Hire) 64I 4/6 08:00-16:30 (8h30m) Alexander Brooks David …" at bounding box center [146, 123] width 58 height 55
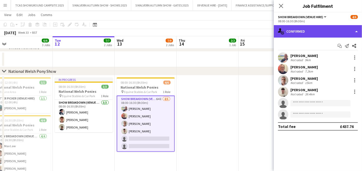
click at [308, 32] on div "single-neutral-actions-check-2 Confirmed" at bounding box center [318, 31] width 88 height 12
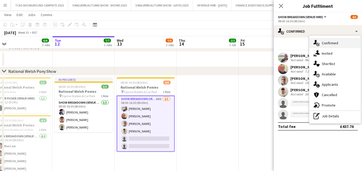
click at [330, 43] on div "single-neutral-actions-check-2 Confirmed" at bounding box center [334, 43] width 51 height 10
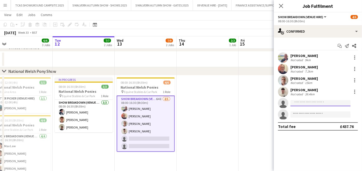
click at [317, 102] on input at bounding box center [321, 103] width 60 height 6
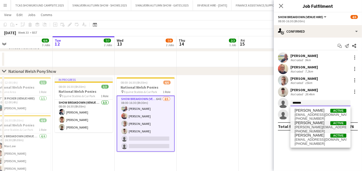
type input "*******"
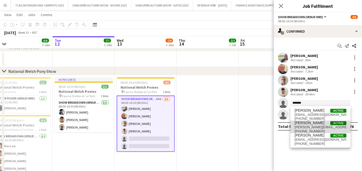
click at [304, 127] on span "bristow.jack@icloud.com" at bounding box center [321, 127] width 52 height 4
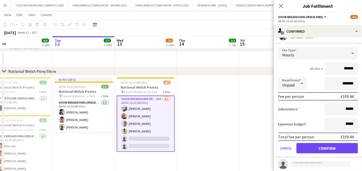
scroll to position [69, 0]
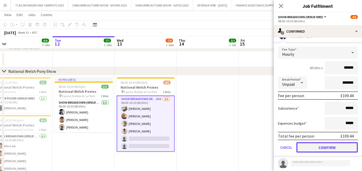
click at [335, 151] on button "Confirm" at bounding box center [327, 147] width 61 height 10
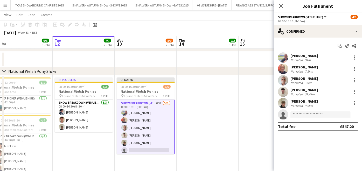
scroll to position [0, 0]
click at [242, 106] on app-date-cell at bounding box center [270, 134] width 62 height 119
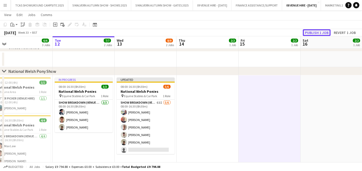
click at [320, 30] on button "Publish 1 job" at bounding box center [317, 32] width 28 height 7
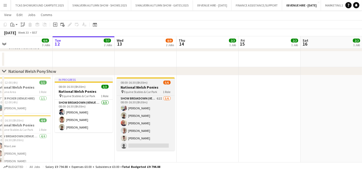
click at [141, 81] on span "08:00-16:30 (8h30m)" at bounding box center [134, 83] width 27 height 4
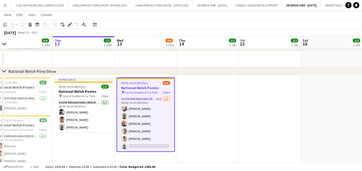
click at [69, 25] on icon at bounding box center [69, 24] width 3 height 3
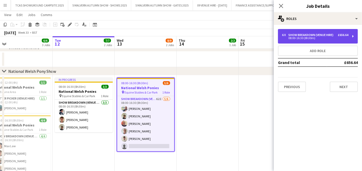
click at [300, 35] on div "Show Breakdown (Venue Hire)" at bounding box center [311, 35] width 47 height 4
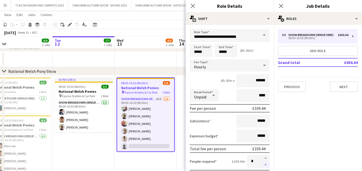
click at [261, 162] on button "button" at bounding box center [265, 165] width 8 height 6
type input "*"
click at [166, 161] on app-date-cell "08:00-16:30 (8h30m) 5/6 National Welsh Ponies pin Equine Stables & Car Park 1 R…" at bounding box center [146, 134] width 62 height 119
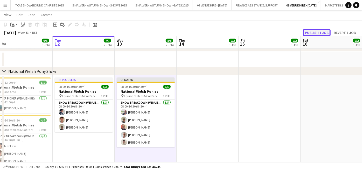
click at [316, 33] on button "Publish 1 job" at bounding box center [317, 32] width 28 height 7
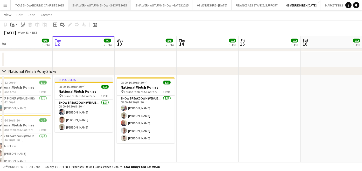
click at [97, 7] on button "5 MALVERN AUTUMN SHOW - SHOWS 2025 Close" at bounding box center [99, 5] width 63 height 10
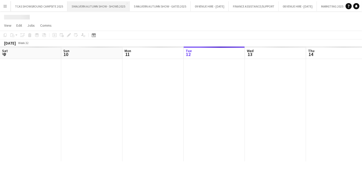
scroll to position [0, 124]
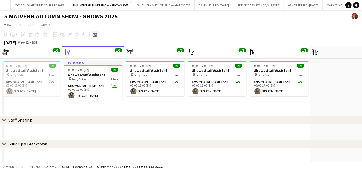
click at [96, 35] on icon "Date picker" at bounding box center [95, 34] width 4 height 4
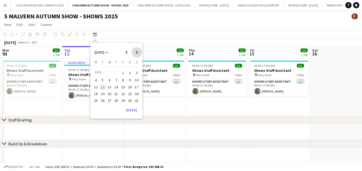
click at [136, 50] on span "Next month" at bounding box center [137, 52] width 10 height 10
click at [137, 99] on span "28" at bounding box center [137, 99] width 6 height 6
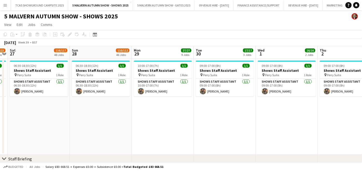
drag, startPoint x: 100, startPoint y: 62, endPoint x: 149, endPoint y: 68, distance: 49.1
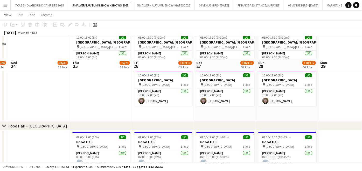
scroll to position [1356, 0]
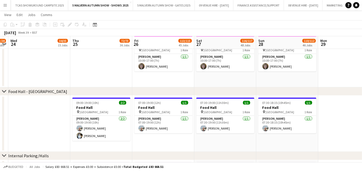
click at [161, 79] on app-date-cell "08:00-17:30 (9h30m) 1/1 Garden Theatre/[GEOGRAPHIC_DATA] pin [GEOGRAPHIC_DATA]/…" at bounding box center [163, 42] width 62 height 92
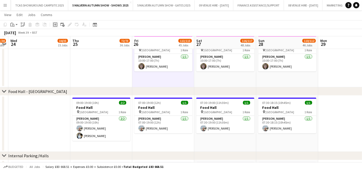
click at [54, 23] on icon "Add job" at bounding box center [55, 25] width 4 height 4
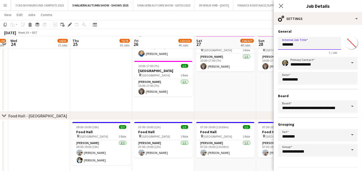
drag, startPoint x: 307, startPoint y: 45, endPoint x: 268, endPoint y: 47, distance: 39.2
type input "**********"
click at [348, 42] on input "*******" at bounding box center [351, 43] width 19 height 19
type input "*******"
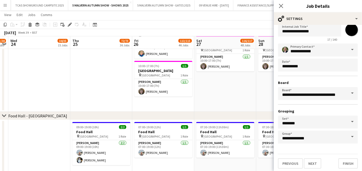
scroll to position [13, 0]
click at [315, 163] on button "Next" at bounding box center [312, 163] width 17 height 10
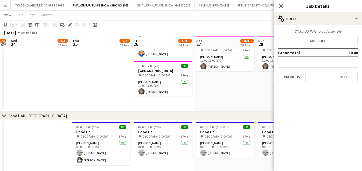
scroll to position [0, 0]
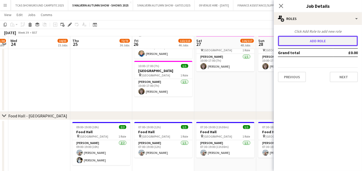
click at [320, 44] on button "Add role" at bounding box center [318, 41] width 80 height 10
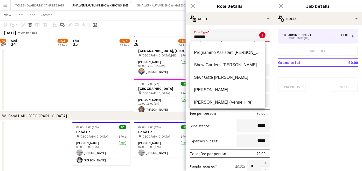
scroll to position [125, 0]
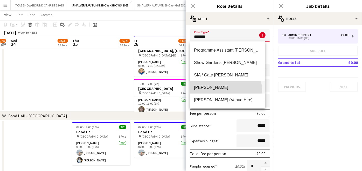
click at [224, 89] on span "[PERSON_NAME]" at bounding box center [227, 87] width 67 height 5
type input "*******"
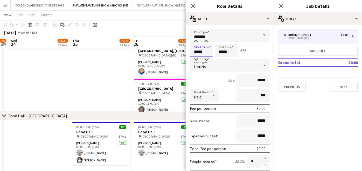
click at [206, 54] on input "*****" at bounding box center [201, 50] width 23 height 13
click at [207, 60] on div at bounding box center [206, 59] width 10 height 5
type input "*****"
click at [207, 60] on div at bounding box center [206, 59] width 10 height 5
click at [232, 53] on input "*****" at bounding box center [226, 50] width 23 height 13
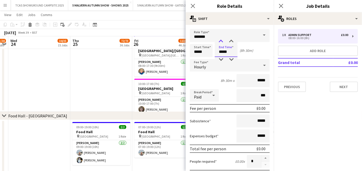
click at [221, 40] on div at bounding box center [221, 41] width 10 height 5
click at [231, 61] on div at bounding box center [231, 59] width 10 height 5
type input "*****"
click at [231, 61] on div at bounding box center [231, 59] width 10 height 5
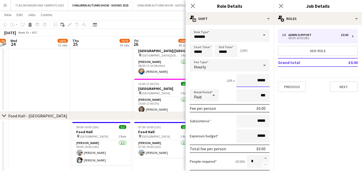
drag, startPoint x: 262, startPoint y: 80, endPoint x: 253, endPoint y: 79, distance: 8.7
click at [253, 79] on input "*****" at bounding box center [253, 80] width 33 height 13
type input "******"
click at [289, 113] on mat-expansion-panel "pencil3 General details 1 x Admin Support £0.00 08:00-16:00 (8h) Add role Grand…" at bounding box center [318, 98] width 88 height 146
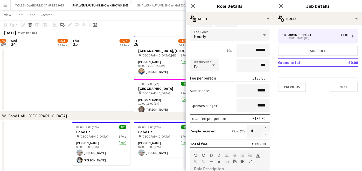
scroll to position [0, 0]
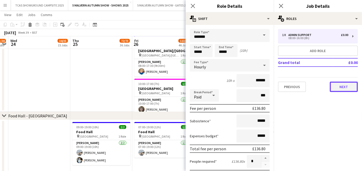
click at [355, 87] on button "Next" at bounding box center [344, 87] width 28 height 10
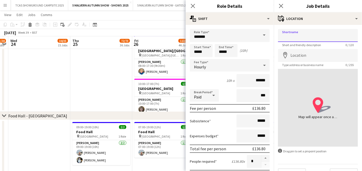
click at [323, 35] on input "Shortname" at bounding box center [318, 35] width 80 height 13
type input "*"
type input "**********"
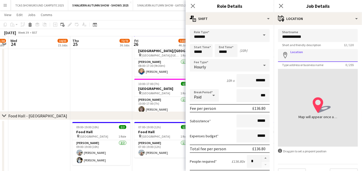
click at [313, 56] on input "Location" at bounding box center [318, 55] width 80 height 13
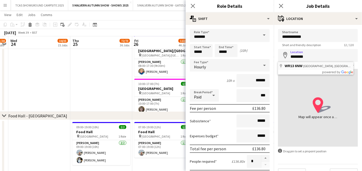
type input "**********"
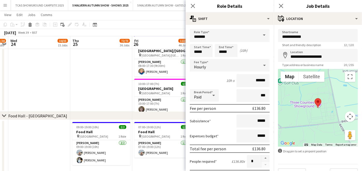
scroll to position [11, 0]
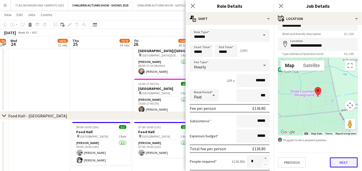
click at [340, 161] on button "Next" at bounding box center [344, 162] width 28 height 10
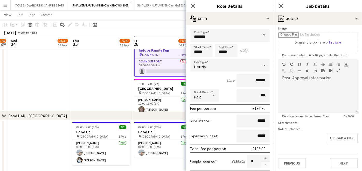
scroll to position [84, 0]
click at [345, 161] on button "Next" at bounding box center [344, 163] width 28 height 10
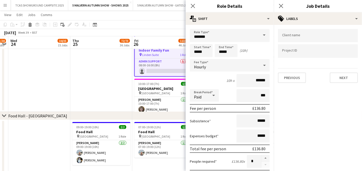
scroll to position [0, 0]
click at [345, 75] on button "Next" at bounding box center [344, 78] width 28 height 10
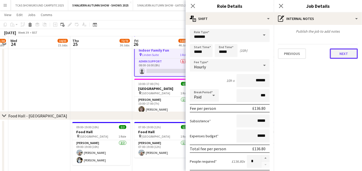
click at [341, 53] on button "Next" at bounding box center [344, 54] width 28 height 10
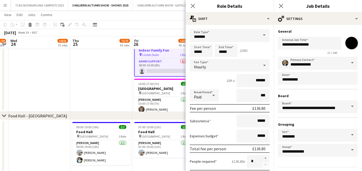
scroll to position [13, 0]
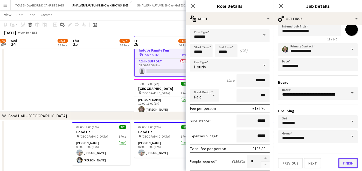
click at [347, 161] on button "Finish" at bounding box center [348, 163] width 19 height 10
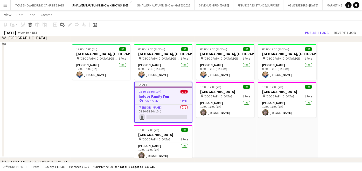
scroll to position [1276, 0]
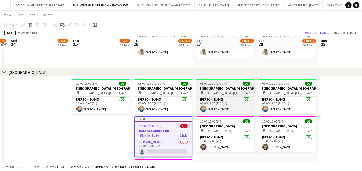
click at [223, 88] on h3 "[GEOGRAPHIC_DATA]/[GEOGRAPHIC_DATA]" at bounding box center [225, 88] width 58 height 5
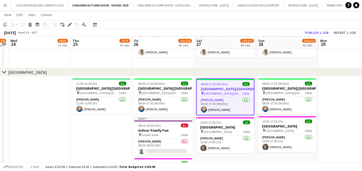
click at [135, 72] on div "chevron-right [GEOGRAPHIC_DATA]" at bounding box center [181, 72] width 362 height 8
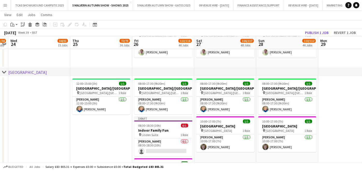
click at [43, 72] on div "chevron-right [GEOGRAPHIC_DATA]" at bounding box center [181, 72] width 362 height 8
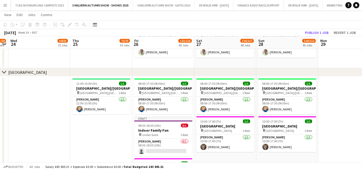
click at [43, 72] on div "chevron-right [GEOGRAPHIC_DATA]" at bounding box center [181, 72] width 362 height 8
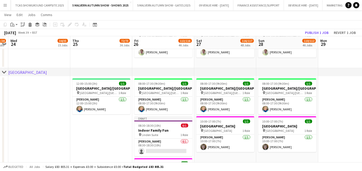
click at [5, 71] on icon "chevron-right" at bounding box center [4, 72] width 4 height 4
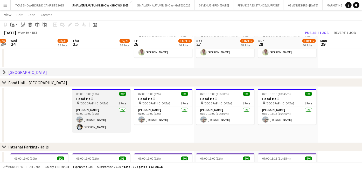
click at [77, 93] on span "09:00-19:00 (10h)" at bounding box center [88, 94] width 23 height 4
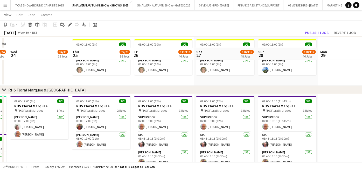
scroll to position [1499, 0]
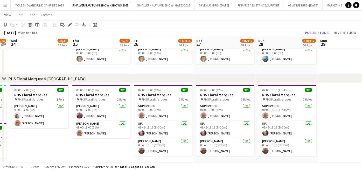
click at [340, 126] on app-date-cell at bounding box center [349, 126] width 62 height 87
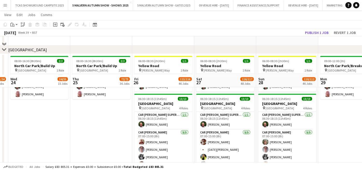
scroll to position [2846, 0]
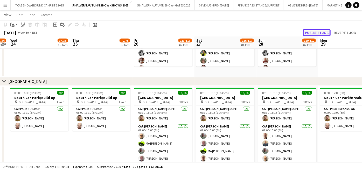
click at [321, 33] on button "Publish 1 job" at bounding box center [317, 32] width 28 height 7
click at [102, 61] on app-date-cell "08:00-16:30 (8h30m) 2/2 North Car Park/Build Up pin North Car Park 1 Role Car P…" at bounding box center [101, 14] width 62 height 128
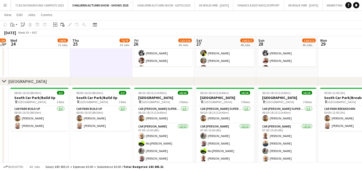
click at [91, 55] on app-date-cell "08:00-16:30 (8h30m) 2/2 North Car Park/Build Up pin North Car Park 1 Role Car P…" at bounding box center [101, 14] width 62 height 128
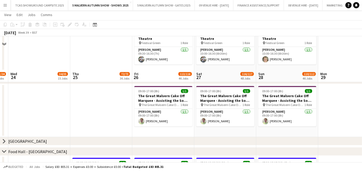
scroll to position [1240, 0]
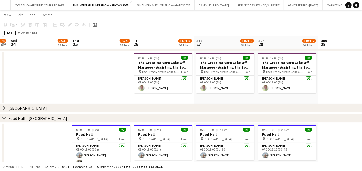
click at [120, 106] on div "chevron-right [GEOGRAPHIC_DATA]" at bounding box center [181, 108] width 362 height 8
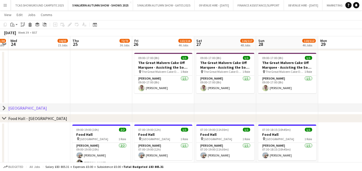
click at [4, 107] on icon at bounding box center [4, 108] width 2 height 4
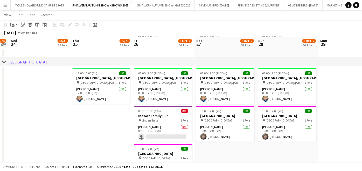
scroll to position [1298, 0]
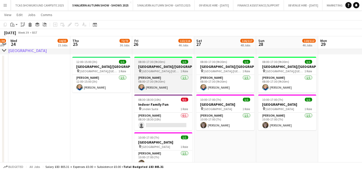
click at [166, 67] on h3 "[GEOGRAPHIC_DATA]/[GEOGRAPHIC_DATA]" at bounding box center [163, 66] width 58 height 5
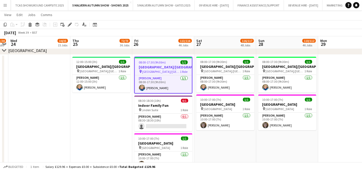
drag, startPoint x: 166, startPoint y: 67, endPoint x: 99, endPoint y: 46, distance: 69.4
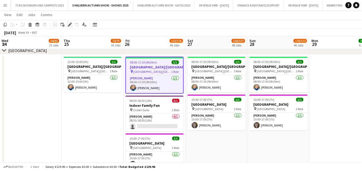
click at [70, 26] on icon "Edit" at bounding box center [70, 25] width 4 height 4
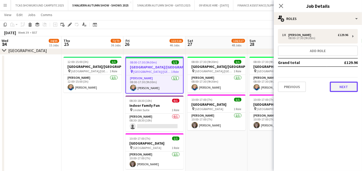
click at [336, 86] on button "Next" at bounding box center [344, 87] width 28 height 10
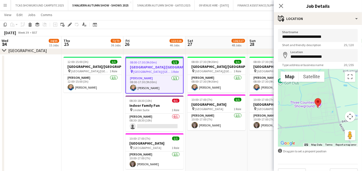
scroll to position [11, 0]
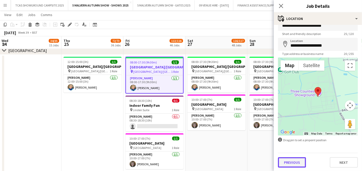
click at [298, 164] on button "Previous" at bounding box center [292, 162] width 28 height 10
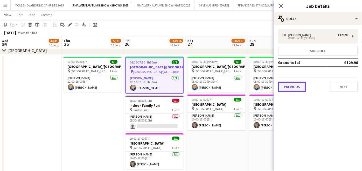
click at [292, 89] on button "Previous" at bounding box center [292, 87] width 28 height 10
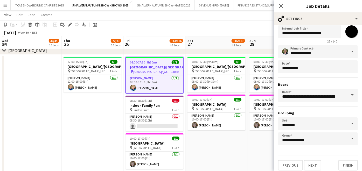
scroll to position [13, 0]
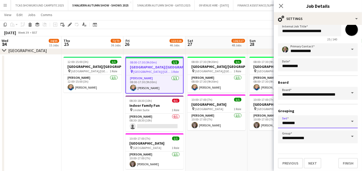
click at [320, 125] on input "********" at bounding box center [318, 121] width 80 height 13
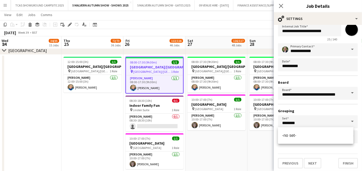
click at [43, 51] on div "chevron-right [GEOGRAPHIC_DATA]" at bounding box center [181, 50] width 362 height 8
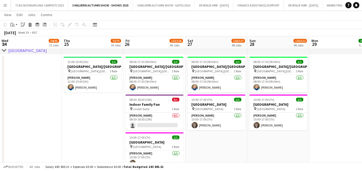
click at [43, 51] on div "chevron-right [GEOGRAPHIC_DATA]" at bounding box center [181, 50] width 362 height 8
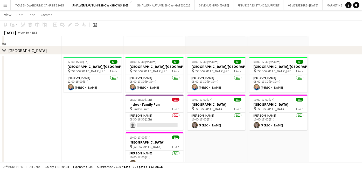
scroll to position [1275, 0]
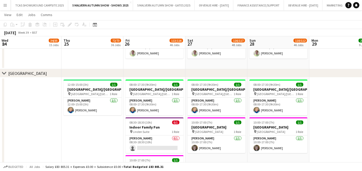
click at [38, 74] on div "chevron-right [GEOGRAPHIC_DATA]" at bounding box center [181, 73] width 362 height 8
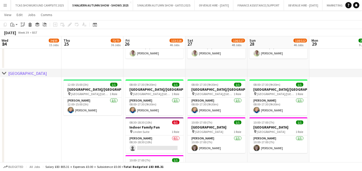
click at [38, 74] on div "chevron-right [GEOGRAPHIC_DATA]" at bounding box center [181, 73] width 362 height 8
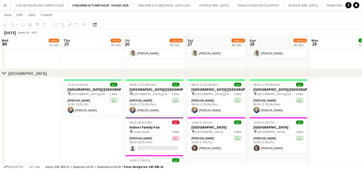
click at [38, 74] on div "chevron-right [GEOGRAPHIC_DATA]" at bounding box center [181, 73] width 362 height 8
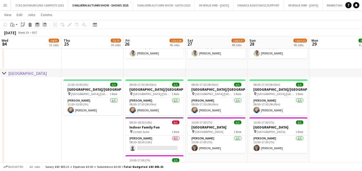
click at [36, 25] on icon "Group" at bounding box center [37, 25] width 4 height 4
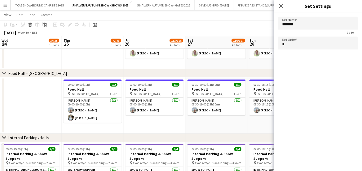
click at [92, 75] on div "chevron-right [GEOGRAPHIC_DATA] - [GEOGRAPHIC_DATA]" at bounding box center [181, 73] width 362 height 8
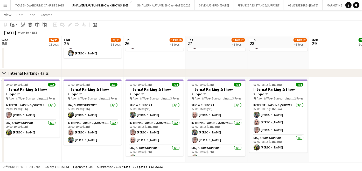
scroll to position [1253, 0]
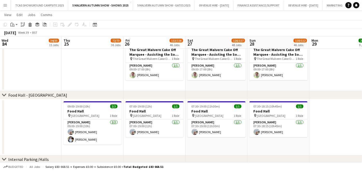
click at [337, 132] on app-date-cell at bounding box center [340, 127] width 62 height 56
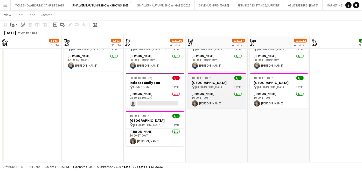
scroll to position [3375, 0]
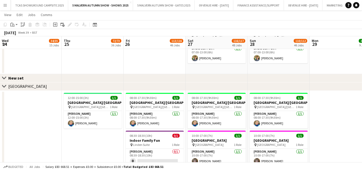
click at [22, 77] on div "New set" at bounding box center [17, 77] width 19 height 5
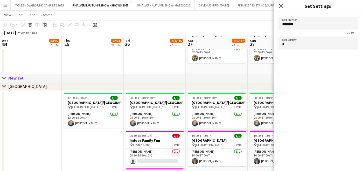
click at [34, 77] on div "Close set New set" at bounding box center [181, 78] width 362 height 8
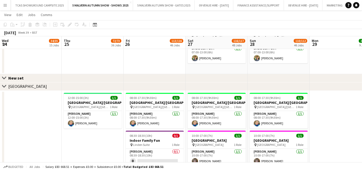
click at [21, 77] on div "New set" at bounding box center [17, 77] width 19 height 5
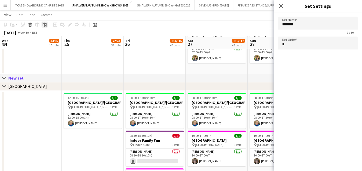
click at [44, 23] on icon "Ungroup" at bounding box center [45, 25] width 4 height 4
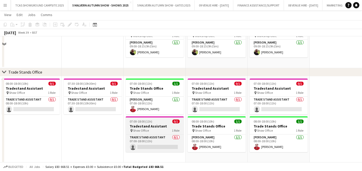
scroll to position [3251, 0]
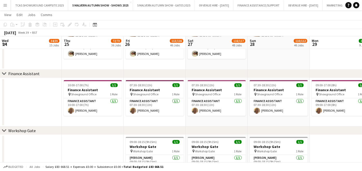
click at [294, 42] on span "110/112" at bounding box center [300, 41] width 13 height 4
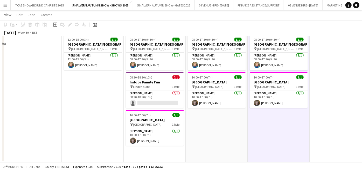
scroll to position [1262, 0]
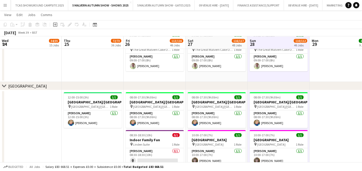
click at [31, 86] on div "[GEOGRAPHIC_DATA]" at bounding box center [27, 86] width 39 height 5
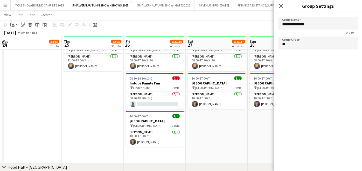
scroll to position [1320, 0]
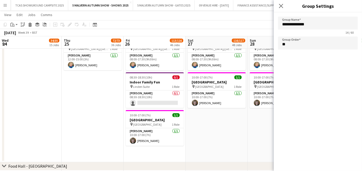
click at [222, 122] on app-date-cell "08:00-17:30 (9h30m) 1/1 Garden Theatre/[GEOGRAPHIC_DATA] pin [GEOGRAPHIC_DATA]/…" at bounding box center [217, 97] width 62 height 130
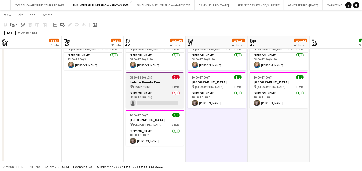
click at [142, 80] on h3 "Indoor Family Fun" at bounding box center [155, 82] width 58 height 5
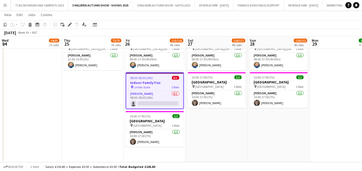
click at [38, 23] on icon at bounding box center [37, 24] width 4 height 2
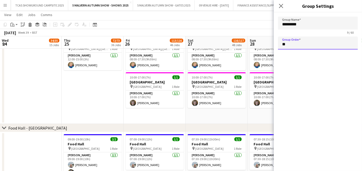
drag, startPoint x: 292, startPoint y: 44, endPoint x: 272, endPoint y: 46, distance: 19.5
type input "**"
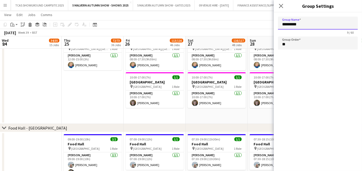
drag, startPoint x: 313, startPoint y: 26, endPoint x: 258, endPoint y: 23, distance: 54.8
click at [106, 102] on app-date-cell "12:00-15:00 (3h) 1/1 [GEOGRAPHIC_DATA]/[GEOGRAPHIC_DATA] pin [GEOGRAPHIC_DATA]/…" at bounding box center [93, 78] width 62 height 92
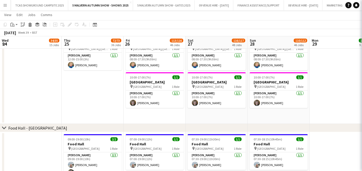
type input "*********"
type input "**"
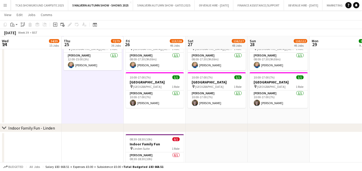
scroll to position [1378, 0]
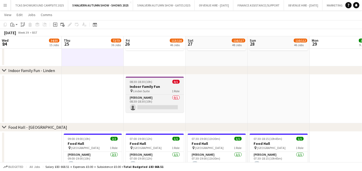
click at [166, 86] on h3 "Indoor Family Fun" at bounding box center [155, 86] width 58 height 5
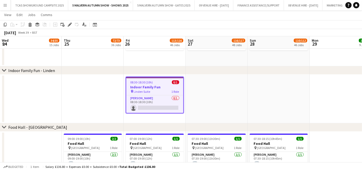
click at [218, 92] on app-date-cell at bounding box center [217, 99] width 62 height 49
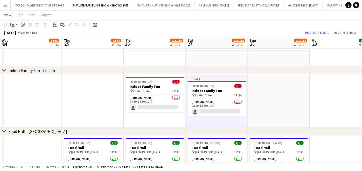
click at [267, 94] on app-date-cell at bounding box center [279, 101] width 62 height 53
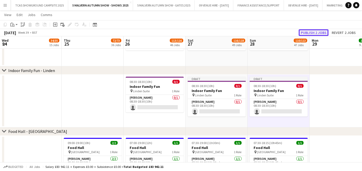
click at [313, 31] on button "Publish 2 jobs" at bounding box center [314, 32] width 30 height 7
